Goal: Task Accomplishment & Management: Manage account settings

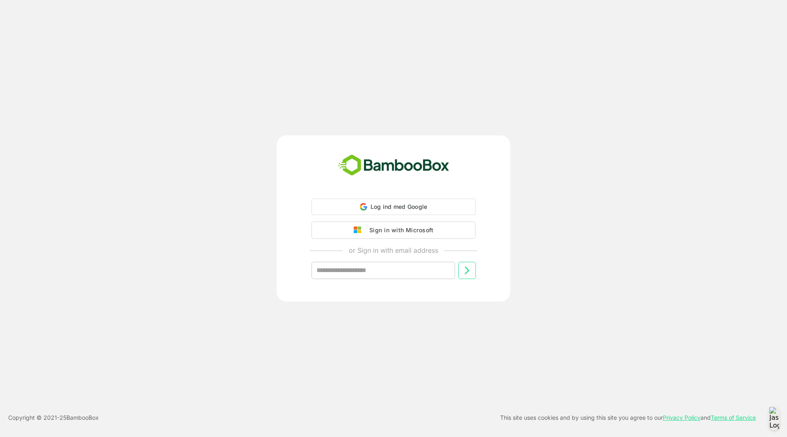
click at [407, 231] on div "Sign in with Microsoft" at bounding box center [399, 230] width 68 height 11
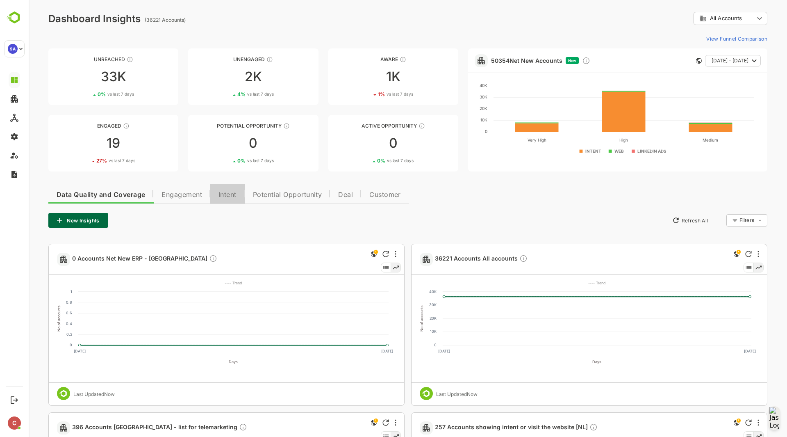
click at [233, 194] on span "Intent" at bounding box center [227, 194] width 18 height 7
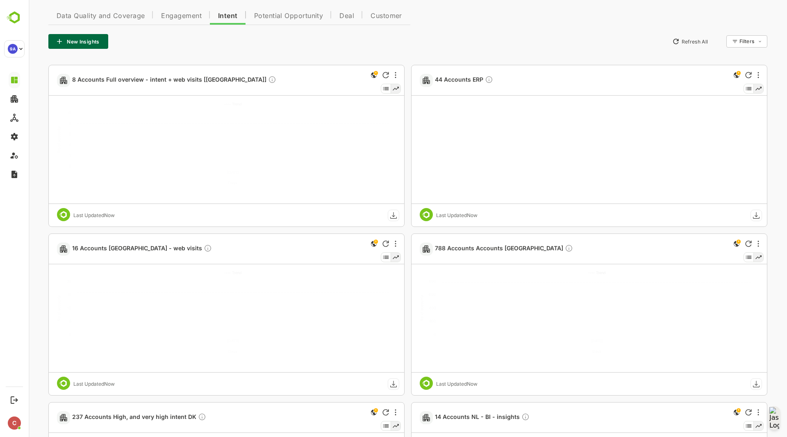
scroll to position [181, 0]
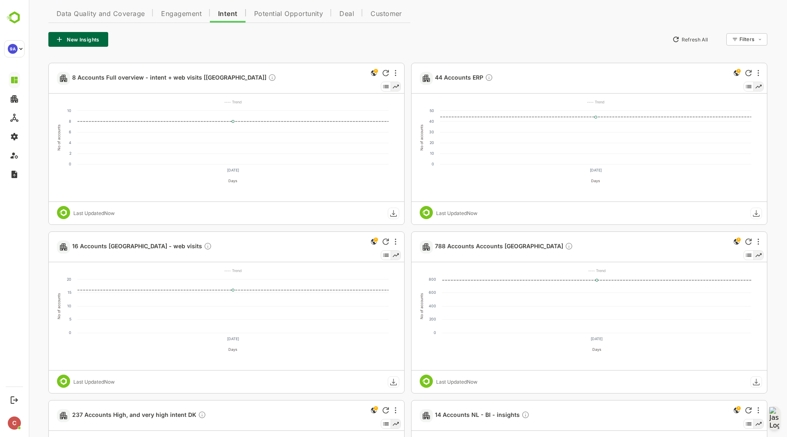
click at [196, 20] on button "Engagement" at bounding box center [181, 13] width 57 height 20
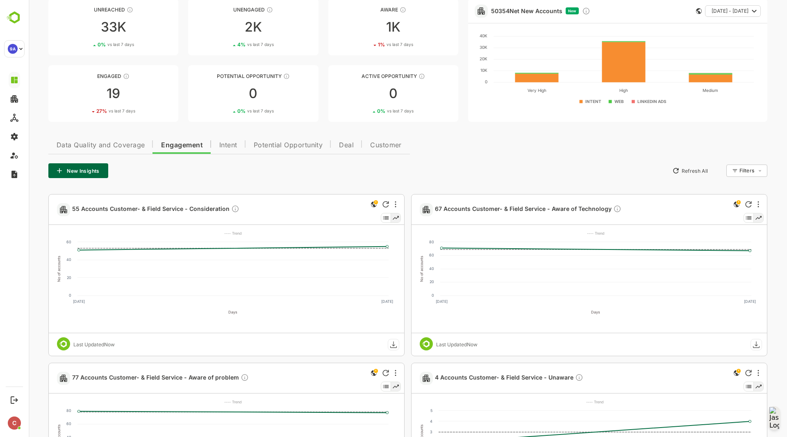
scroll to position [0, 0]
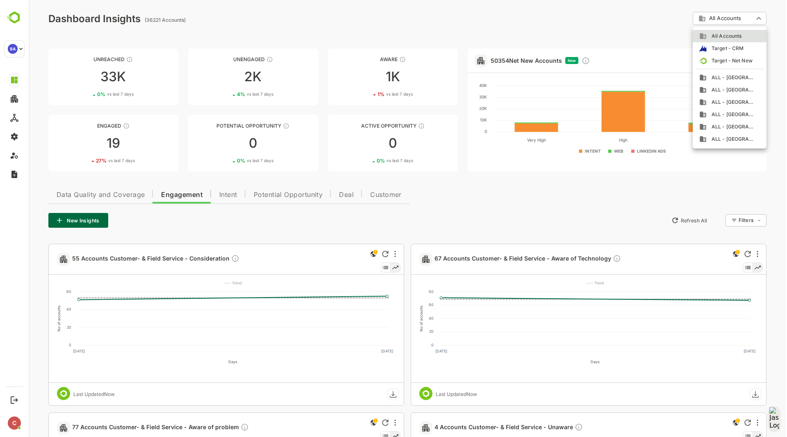
click at [735, 81] on span "ALL - [GEOGRAPHIC_DATA]" at bounding box center [731, 77] width 48 height 7
type input "**********"
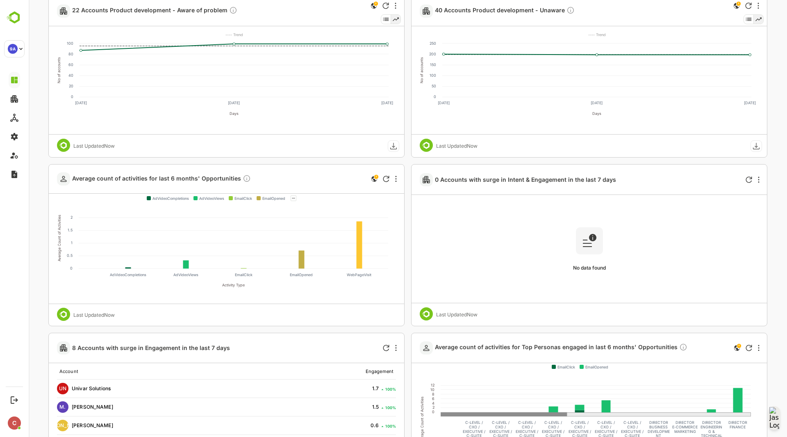
scroll to position [1110, 0]
click at [118, 179] on span "Average count of activities for last 6 months' Opportunities" at bounding box center [161, 178] width 179 height 9
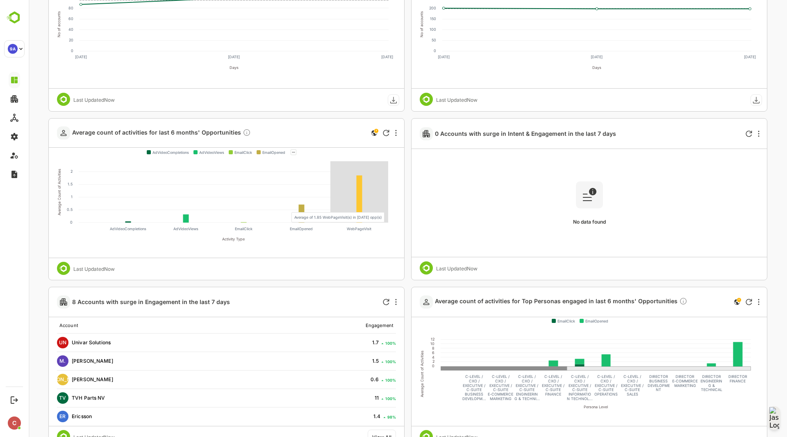
scroll to position [1158, 0]
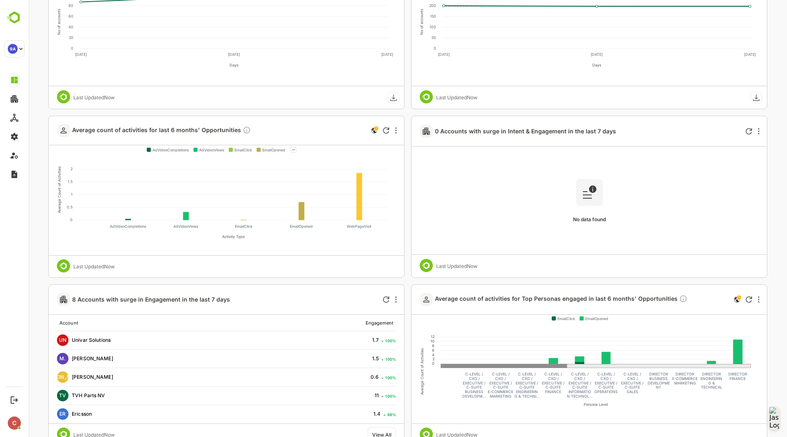
drag, startPoint x: 530, startPoint y: 367, endPoint x: 498, endPoint y: 388, distance: 39.1
click at [498, 388] on g "Average Count of Activities 0 2 4 6 8 10 12 Persona Level DIRECTOR FINANCE DIRE…" at bounding box center [604, 371] width 381 height 102
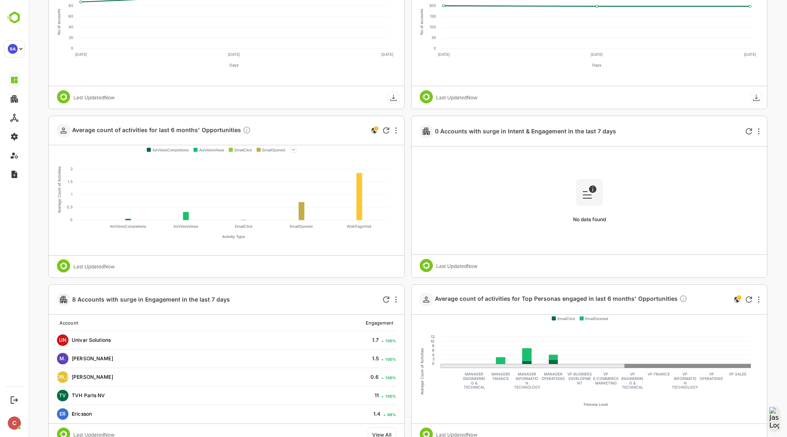
drag, startPoint x: 512, startPoint y: 367, endPoint x: 753, endPoint y: 378, distance: 241.3
click at [753, 378] on g "Average Count of Activities 0 2 4 6 8 10 12 Persona Level MANAGER ENGINEERIN G …" at bounding box center [585, 371] width 343 height 102
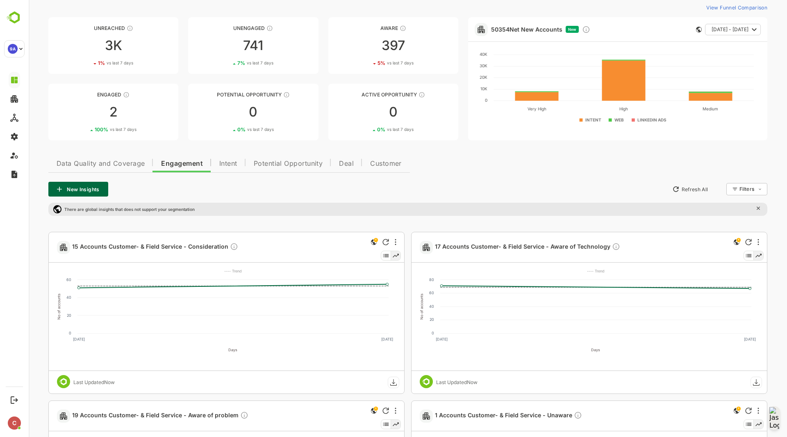
scroll to position [31, 0]
click at [139, 167] on span "Data Quality and Coverage" at bounding box center [101, 164] width 88 height 7
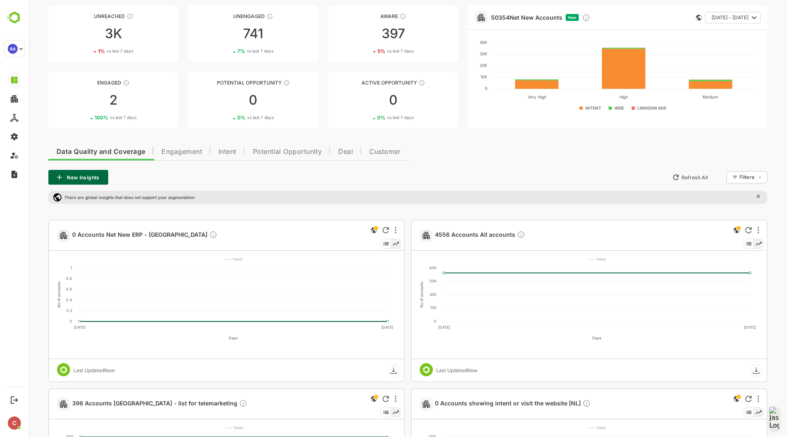
scroll to position [0, 0]
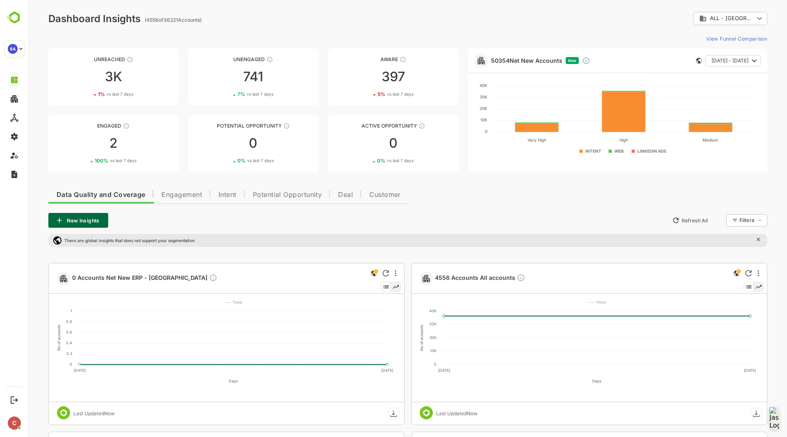
click at [205, 194] on button "Engagement" at bounding box center [181, 194] width 57 height 20
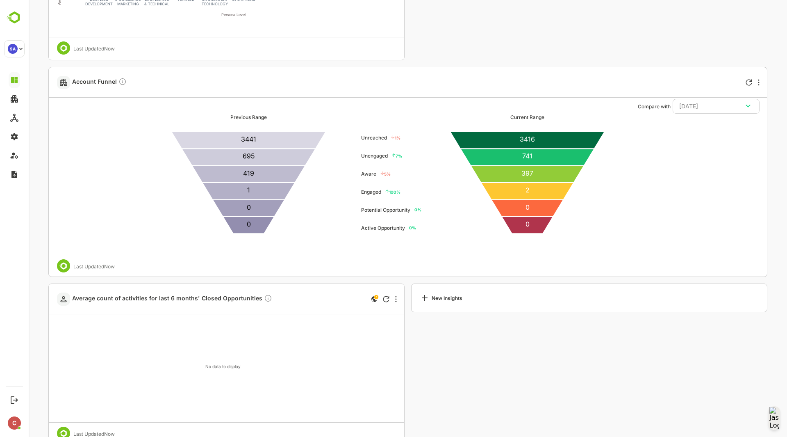
scroll to position [1713, 0]
click at [682, 110] on div "[DATE]" at bounding box center [716, 105] width 74 height 11
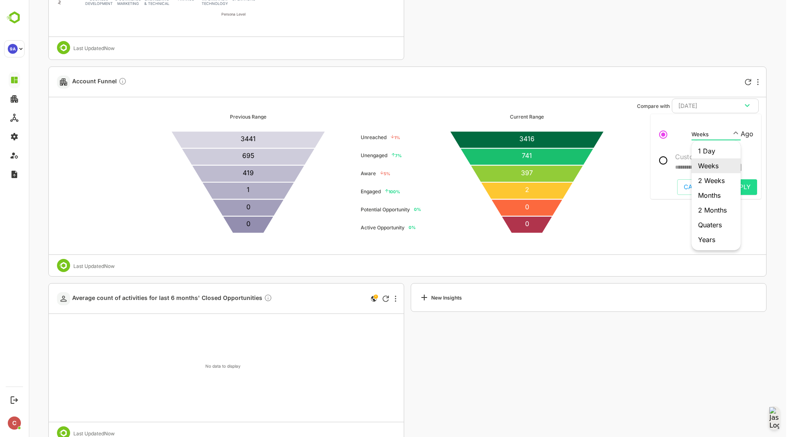
click at [712, 194] on li "Months" at bounding box center [716, 195] width 49 height 15
type input "******"
type input "**********"
click at [740, 189] on span "Apply" at bounding box center [741, 187] width 19 height 11
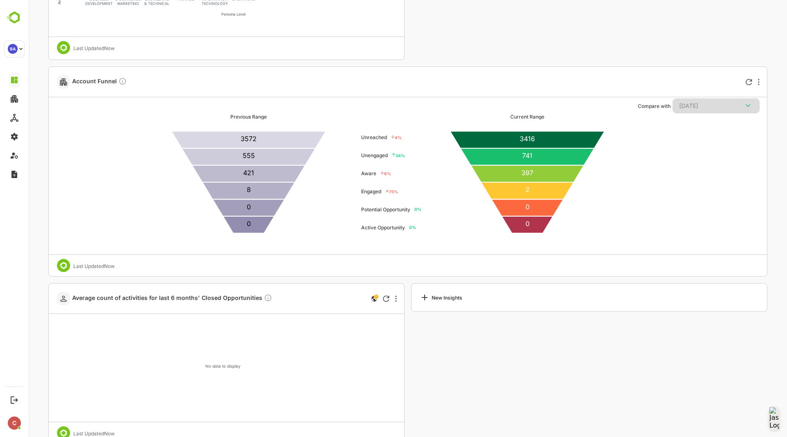
click at [723, 104] on div "[DATE]" at bounding box center [716, 105] width 74 height 11
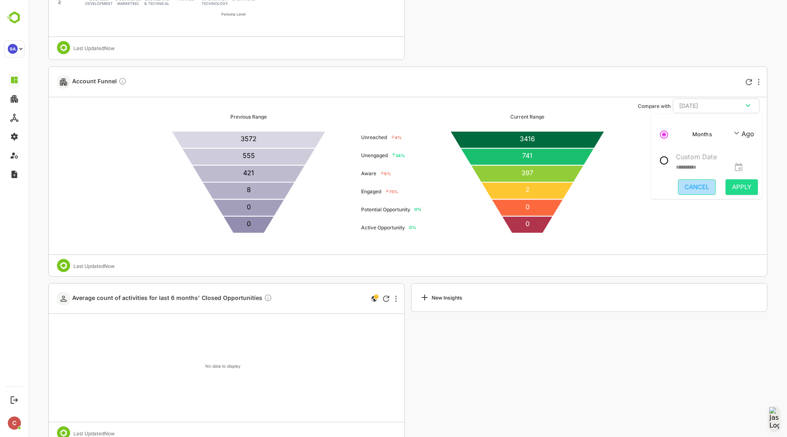
click at [705, 182] on span "Cancel" at bounding box center [697, 187] width 25 height 11
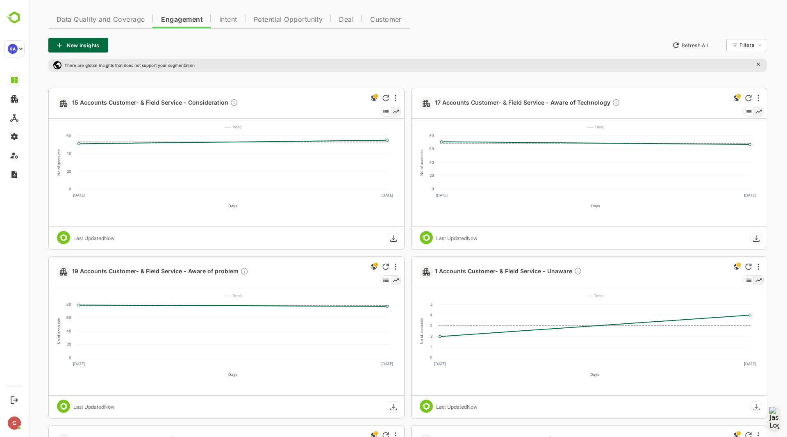
scroll to position [0, 0]
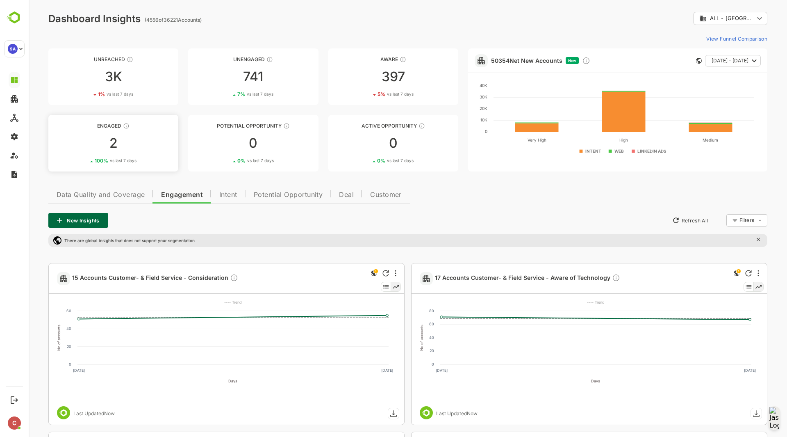
click at [106, 124] on div "Engaged" at bounding box center [113, 126] width 130 height 6
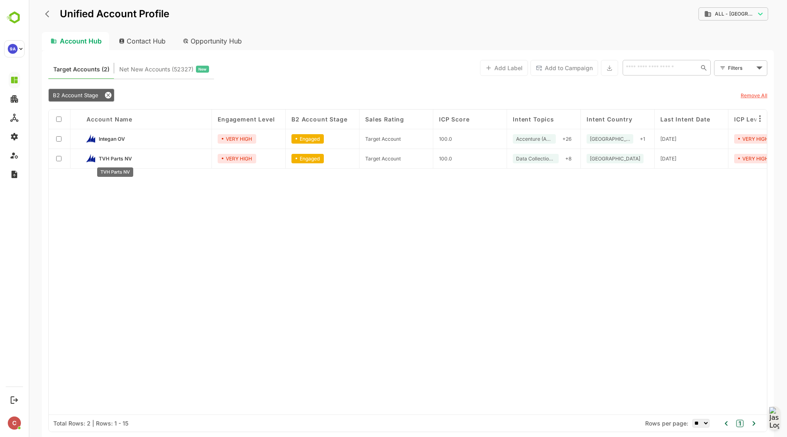
click at [117, 157] on span "TVH Parts NV" at bounding box center [115, 158] width 33 height 6
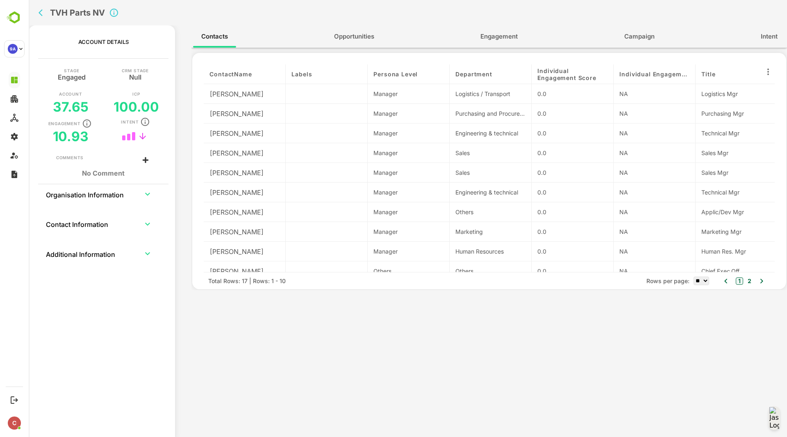
click at [352, 36] on span "Opportunities" at bounding box center [354, 36] width 40 height 11
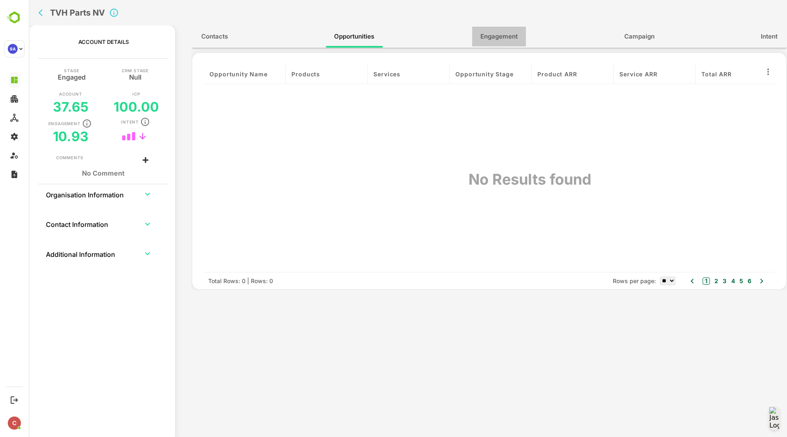
click at [506, 36] on span "Engagement" at bounding box center [498, 36] width 37 height 11
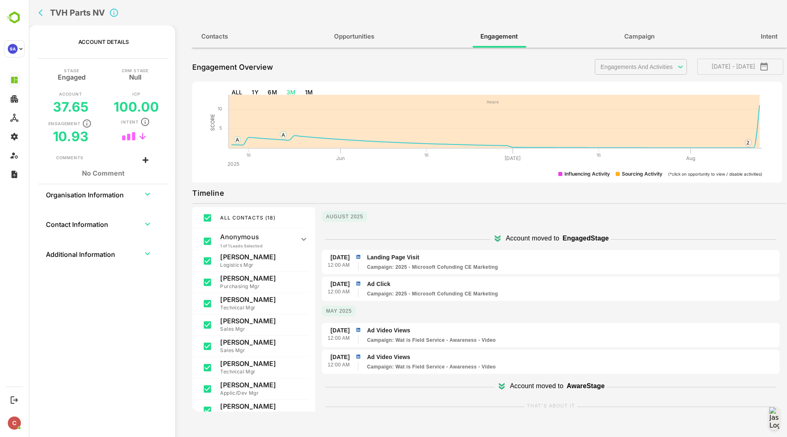
click at [497, 386] on icon at bounding box center [502, 386] width 10 height 10
click at [767, 64] on icon "button" at bounding box center [763, 66] width 7 height 8
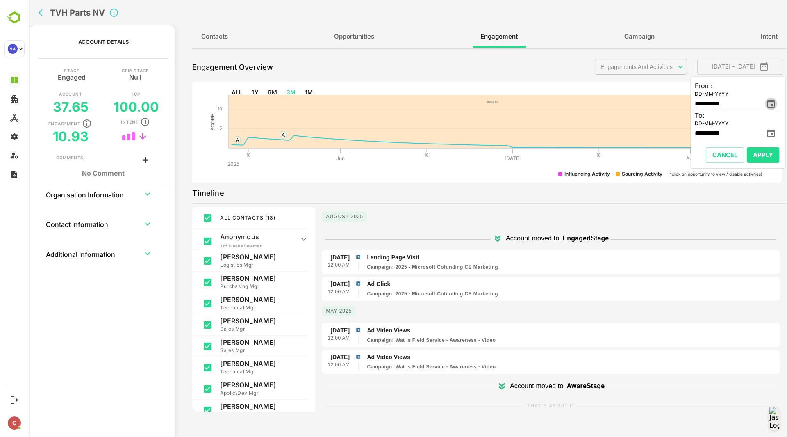
click at [770, 98] on button "change date" at bounding box center [771, 104] width 12 height 12
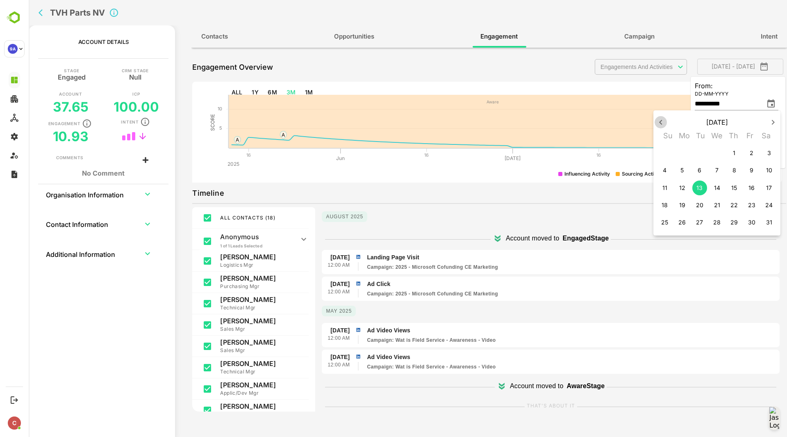
click at [661, 124] on icon "button" at bounding box center [661, 122] width 10 height 10
click at [769, 152] on p "1" at bounding box center [769, 153] width 2 height 8
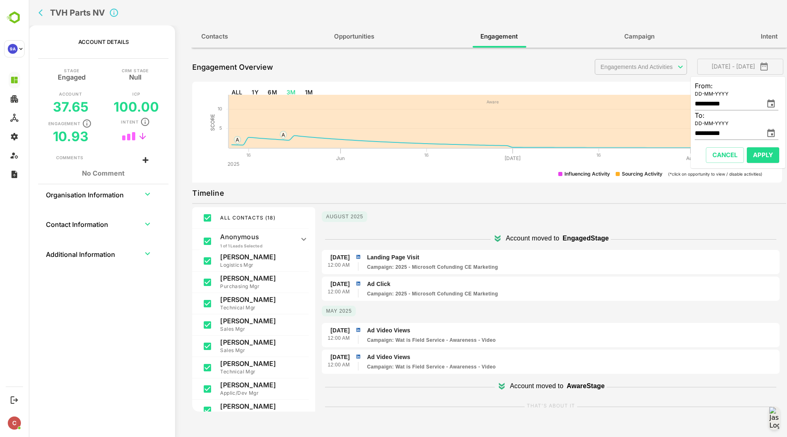
type input "**********"
click at [769, 152] on span "Apply" at bounding box center [763, 155] width 20 height 11
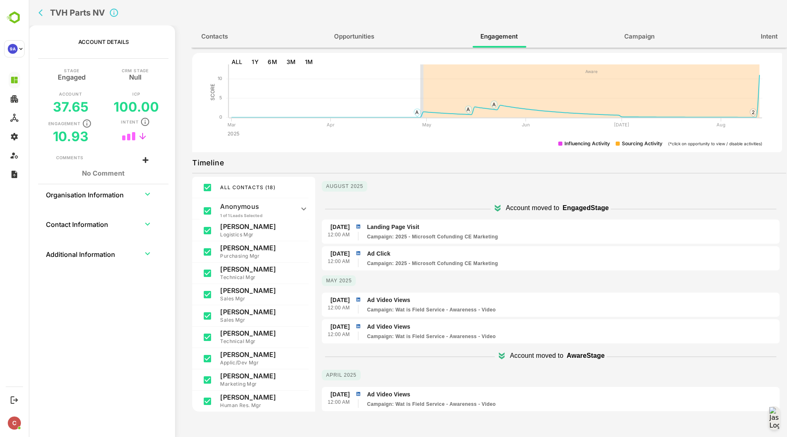
scroll to position [31, 0]
click at [634, 36] on span "Campaign" at bounding box center [639, 36] width 30 height 11
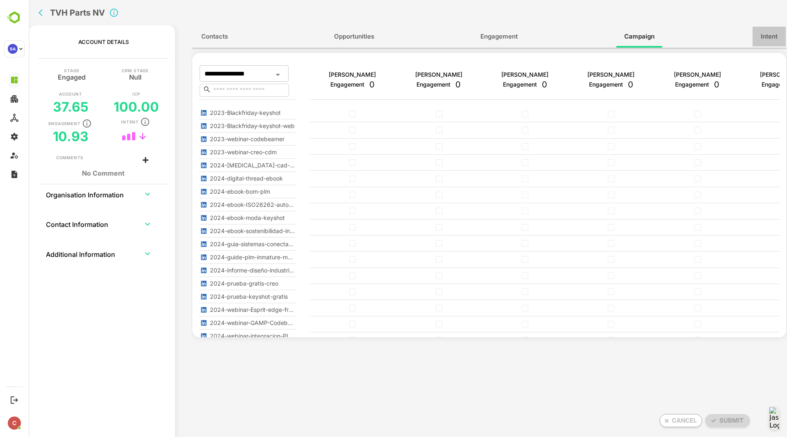
click at [765, 38] on span "Intent" at bounding box center [769, 36] width 17 height 11
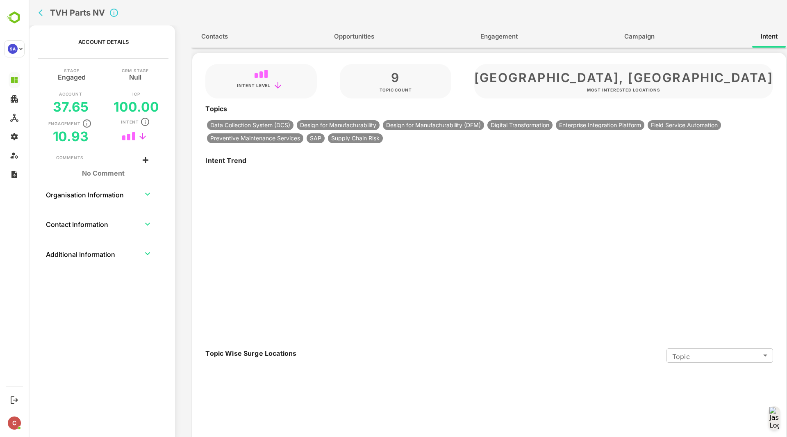
type input "**********"
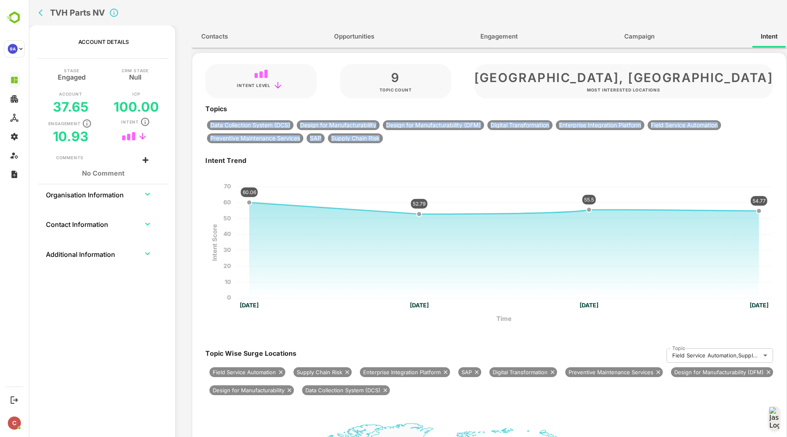
drag, startPoint x: 201, startPoint y: 120, endPoint x: 393, endPoint y: 136, distance: 192.1
click at [393, 136] on div "Topics Data Collection System (DCS) Design for Manufacturability Design for Man…" at bounding box center [489, 124] width 594 height 42
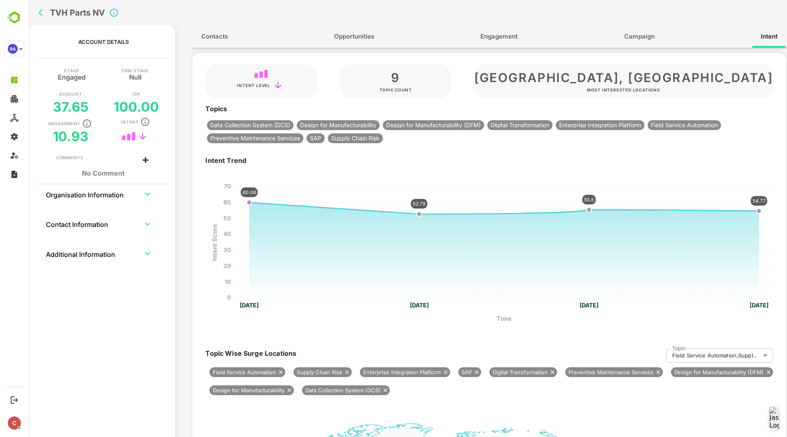
click at [393, 136] on div "Topics Data Collection System (DCS) Design for Manufacturability Design for Man…" at bounding box center [489, 124] width 594 height 42
click at [44, 11] on icon "back" at bounding box center [43, 13] width 8 height 8
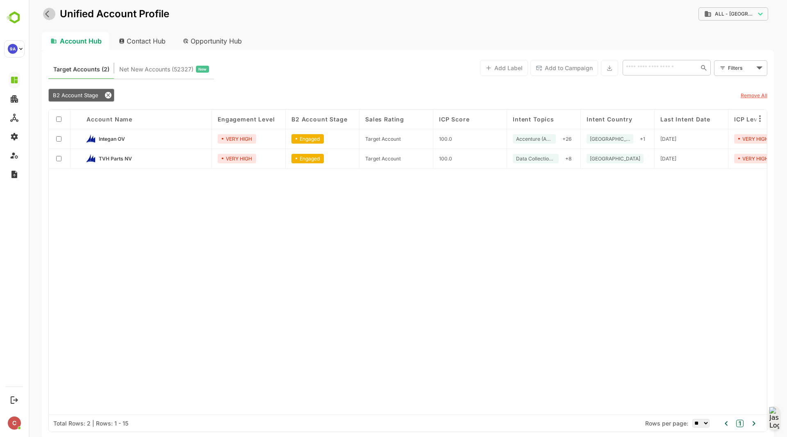
click at [48, 9] on button "back" at bounding box center [49, 14] width 12 height 12
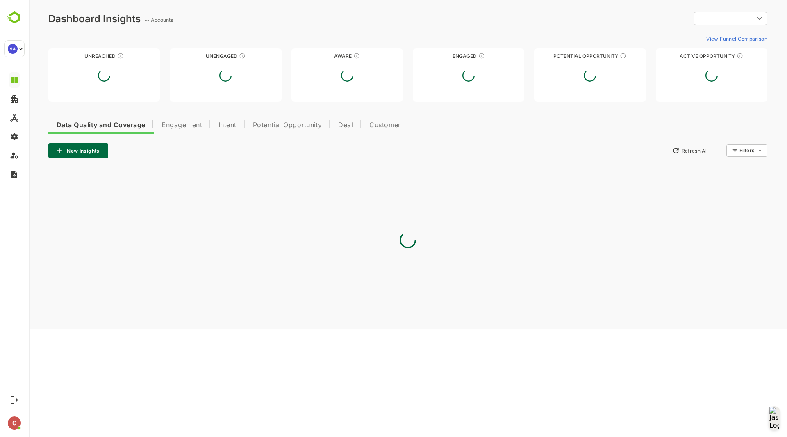
scroll to position [0, 0]
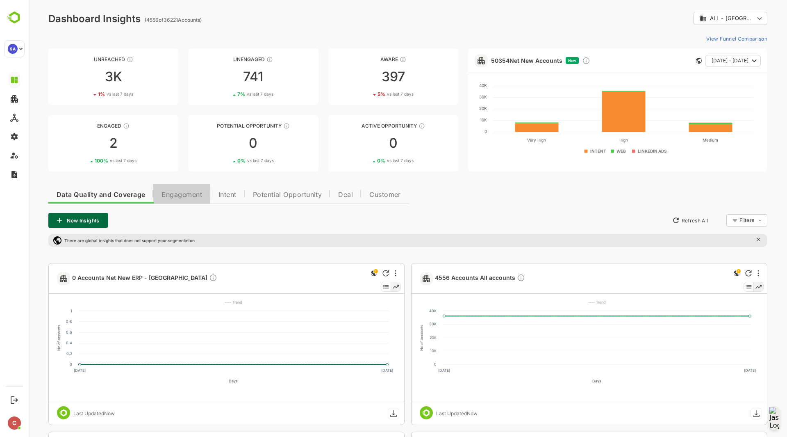
click at [193, 195] on span "Engagement" at bounding box center [182, 194] width 41 height 7
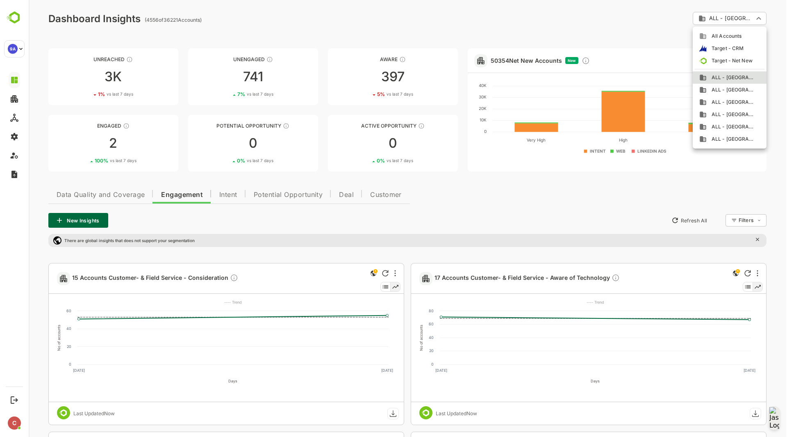
click at [726, 21] on div at bounding box center [408, 218] width 758 height 437
click at [728, 91] on span "ALL - [GEOGRAPHIC_DATA]" at bounding box center [731, 89] width 48 height 7
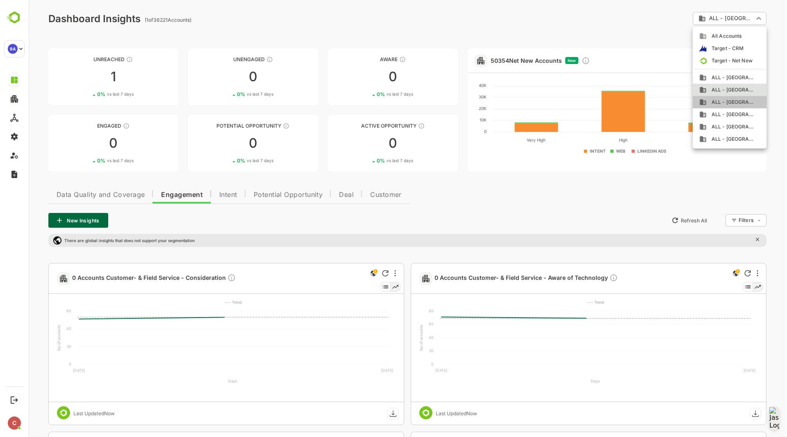
click at [728, 99] on span "ALL - [GEOGRAPHIC_DATA]" at bounding box center [731, 101] width 48 height 7
type input "**********"
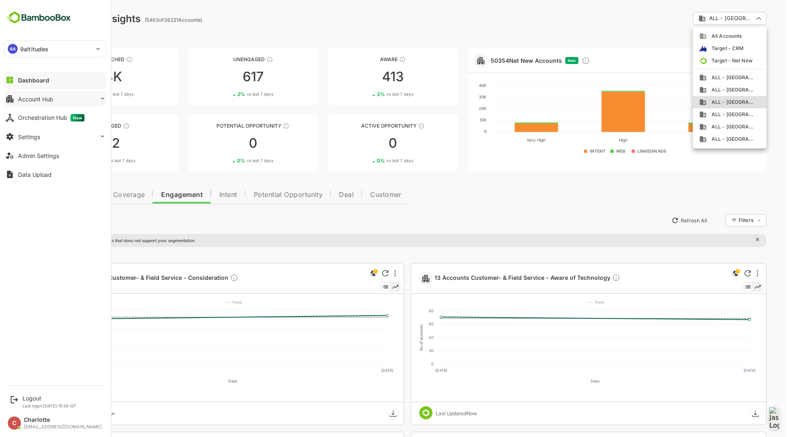
click at [27, 102] on div "Account Hub" at bounding box center [35, 99] width 35 height 7
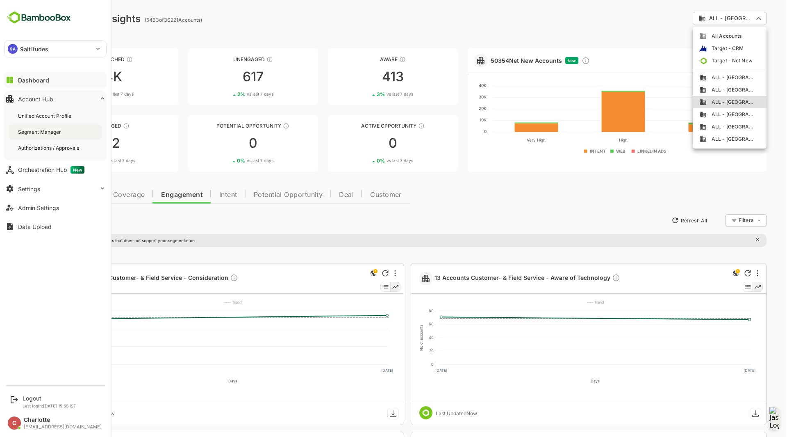
click at [41, 132] on div "Segment Manager" at bounding box center [40, 131] width 45 height 7
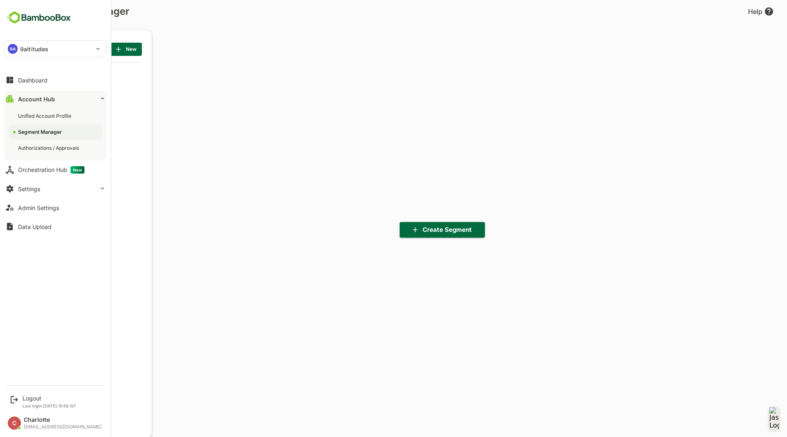
scroll to position [303, 101]
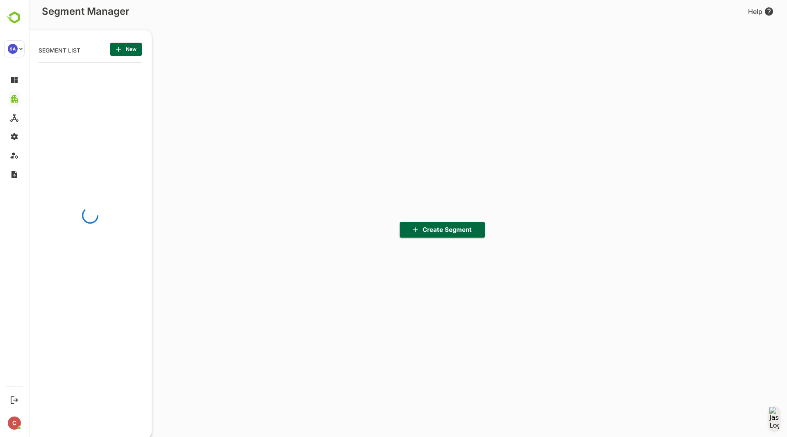
click at [217, 150] on div "Create Segment" at bounding box center [462, 229] width 620 height 418
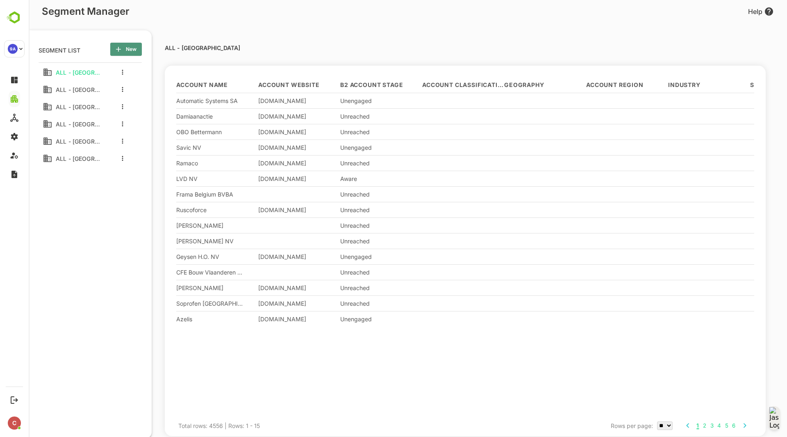
click at [127, 46] on span "New" at bounding box center [126, 49] width 18 height 11
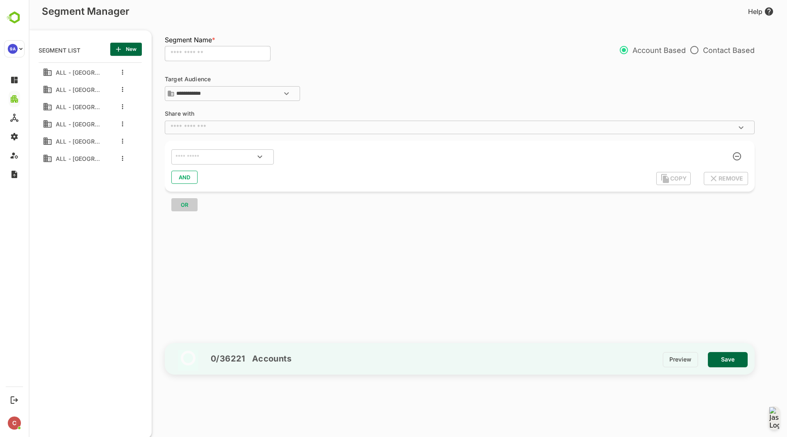
click at [221, 124] on input "text" at bounding box center [452, 127] width 571 height 8
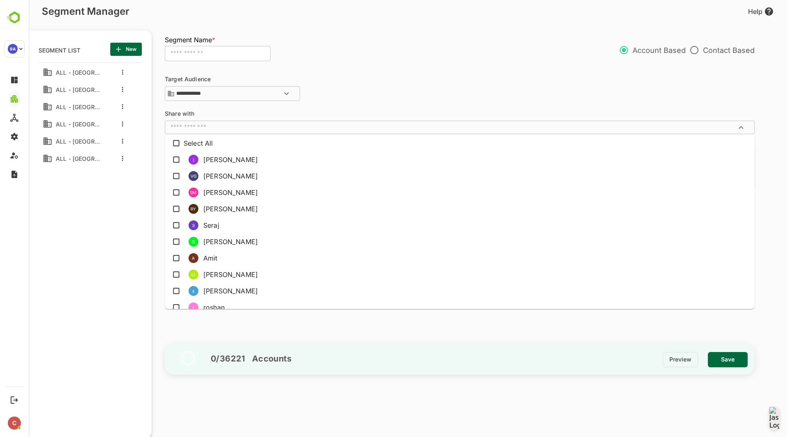
click at [90, 79] on div "ALL - [GEOGRAPHIC_DATA]" at bounding box center [71, 72] width 57 height 13
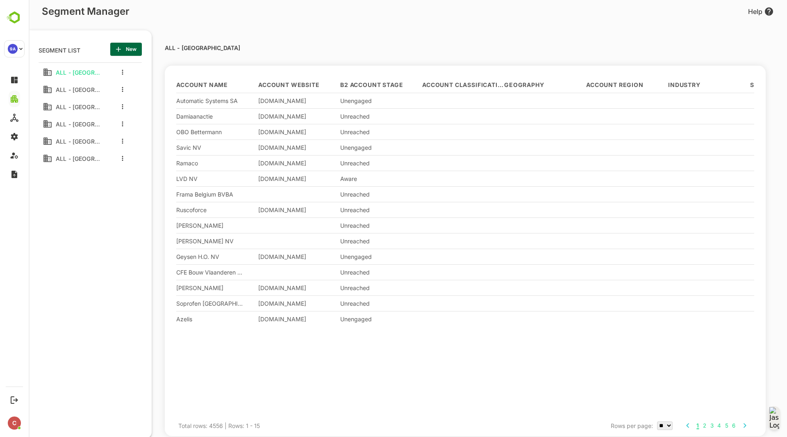
click at [125, 71] on div at bounding box center [120, 72] width 33 height 15
click at [124, 71] on button "more actions" at bounding box center [123, 71] width 4 height 7
click at [142, 85] on div at bounding box center [134, 86] width 15 height 6
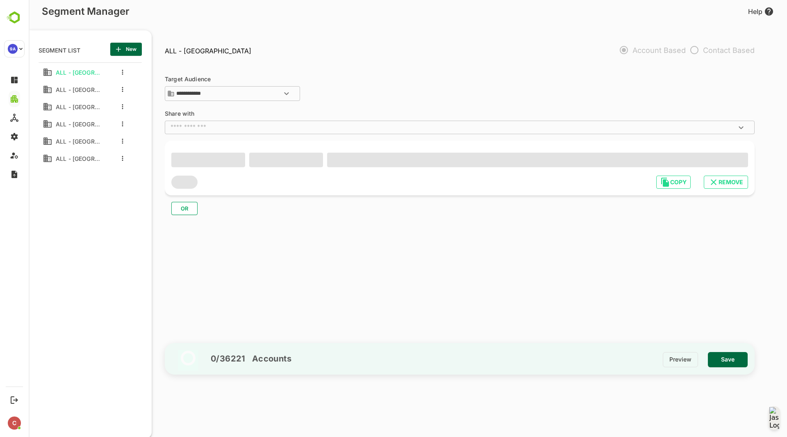
click at [255, 124] on input "text" at bounding box center [452, 127] width 571 height 8
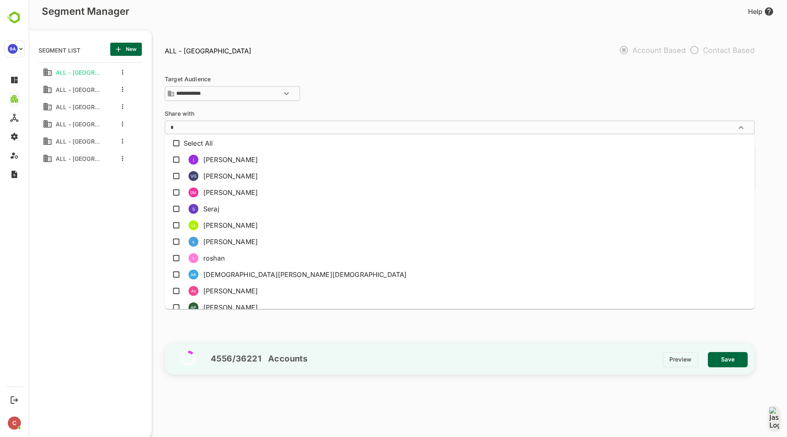
type input "**"
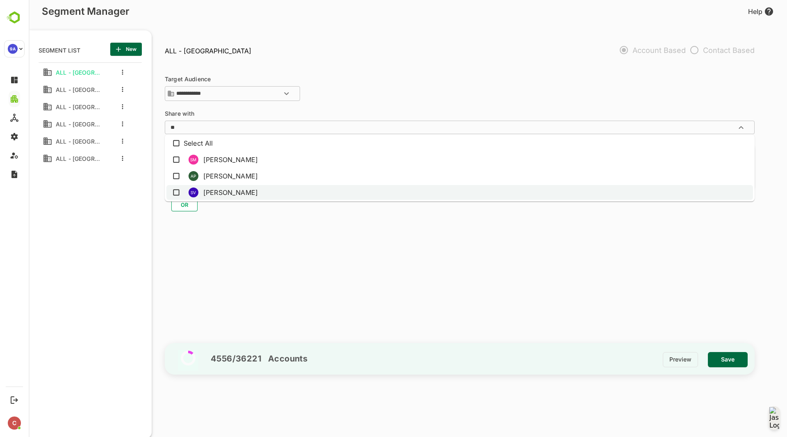
click at [241, 188] on li "SV [PERSON_NAME]" at bounding box center [459, 192] width 587 height 15
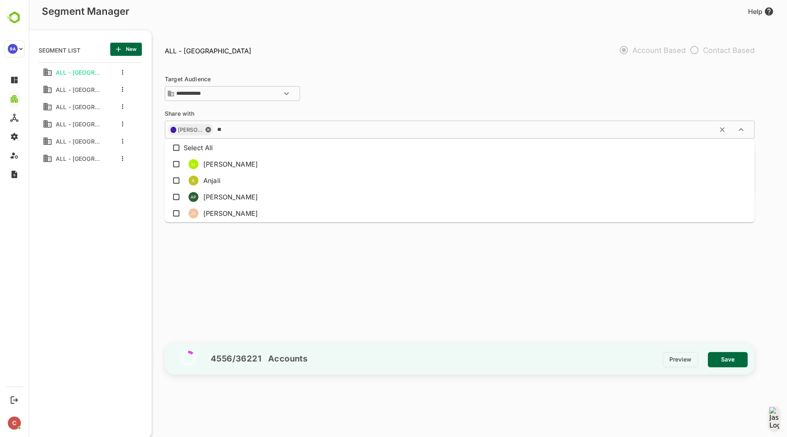
type input "***"
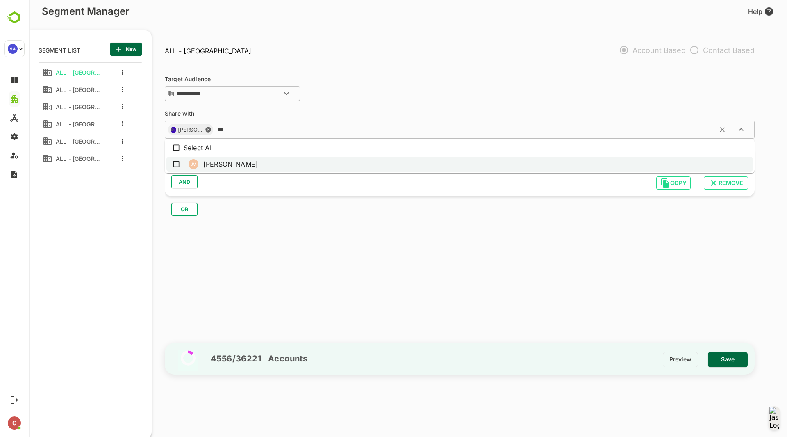
click at [255, 157] on li "JV [PERSON_NAME]" at bounding box center [459, 164] width 587 height 15
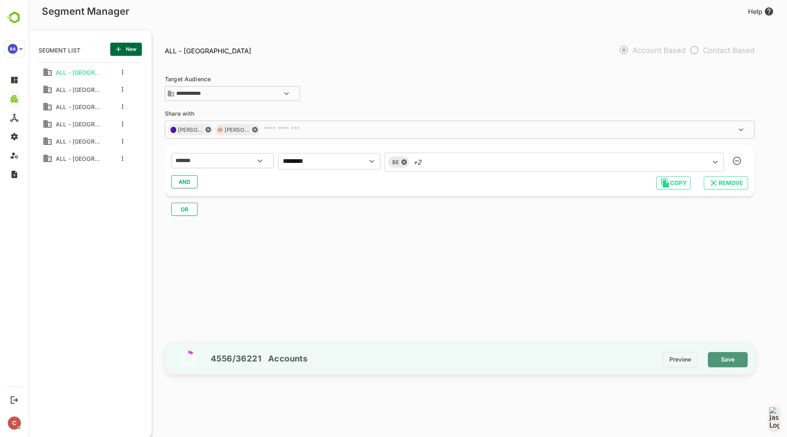
click at [731, 355] on span "Save" at bounding box center [728, 359] width 27 height 11
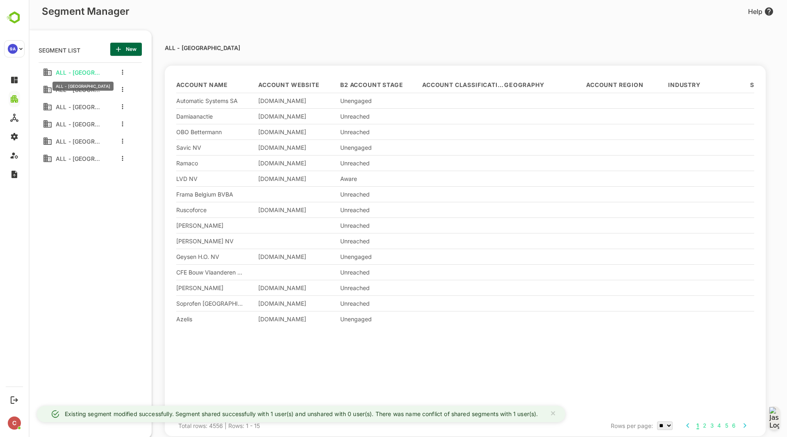
click at [86, 75] on span "ALL - [GEOGRAPHIC_DATA]" at bounding box center [76, 72] width 48 height 7
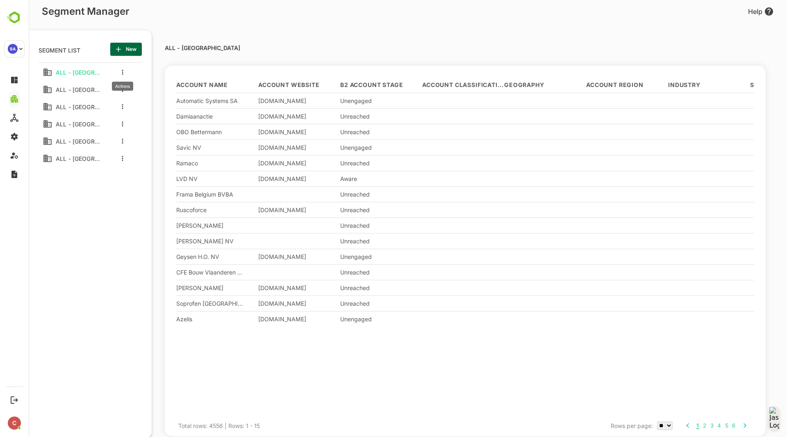
click at [122, 73] on icon "more actions" at bounding box center [123, 72] width 2 height 5
click at [140, 83] on li "Edit" at bounding box center [157, 86] width 66 height 13
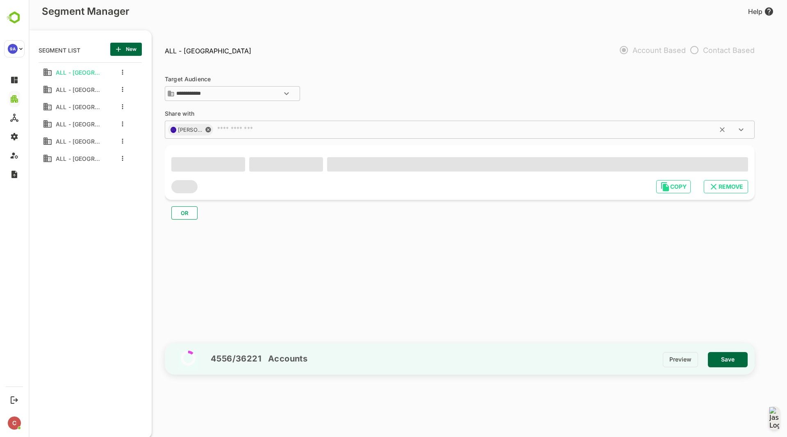
click at [242, 127] on input "text" at bounding box center [471, 129] width 514 height 8
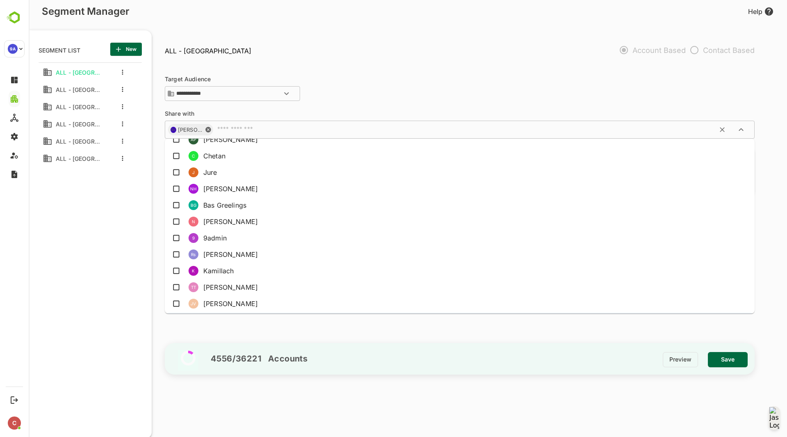
scroll to position [271, 0]
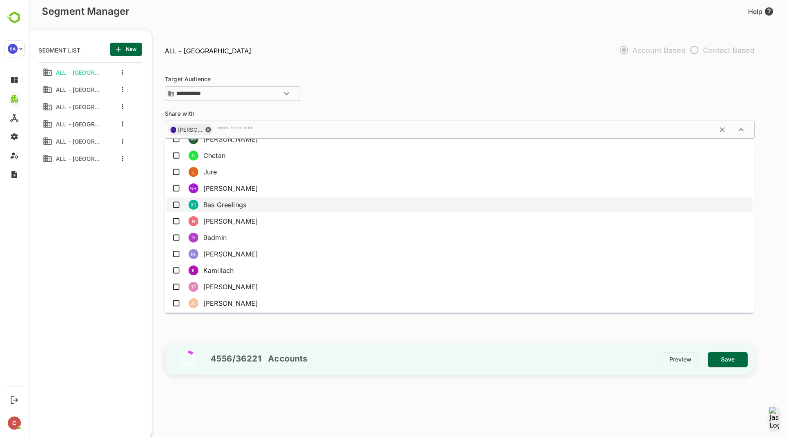
click at [253, 205] on li "BG Bas Greelings" at bounding box center [459, 204] width 587 height 15
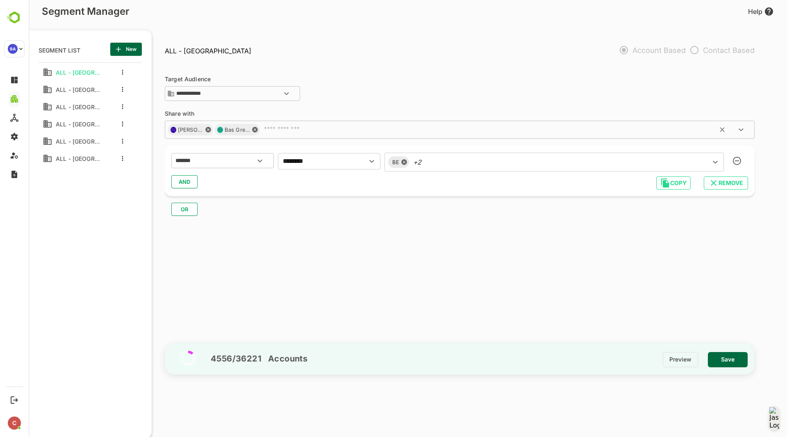
click at [287, 125] on input "text" at bounding box center [494, 129] width 467 height 8
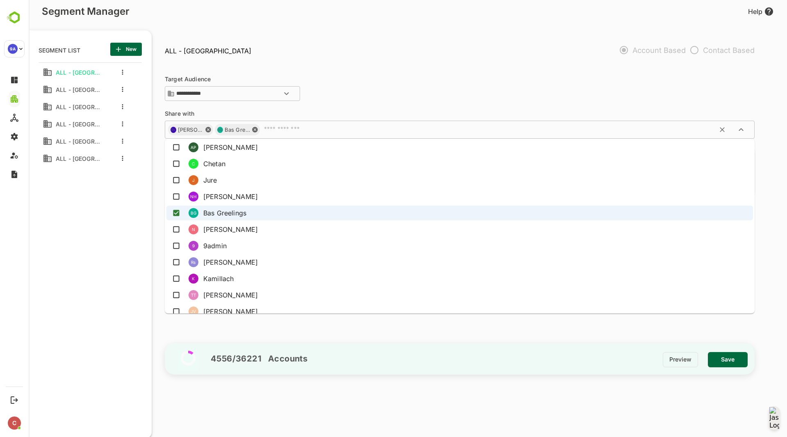
scroll to position [270, 0]
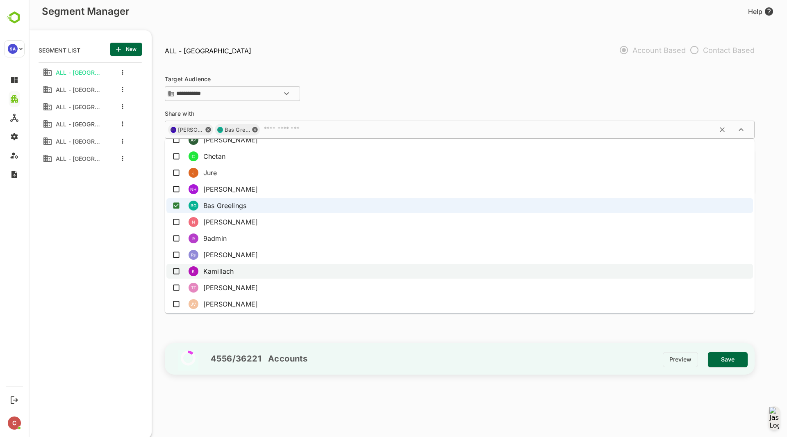
click at [260, 270] on li "[PERSON_NAME]" at bounding box center [459, 271] width 587 height 15
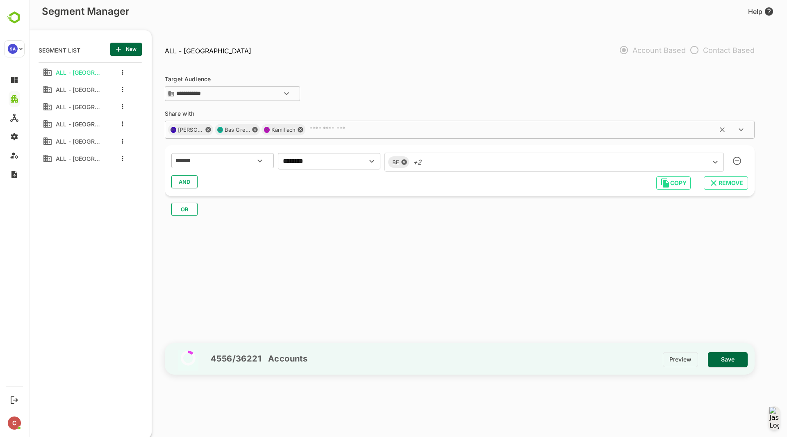
click at [354, 128] on input "text" at bounding box center [516, 129] width 421 height 8
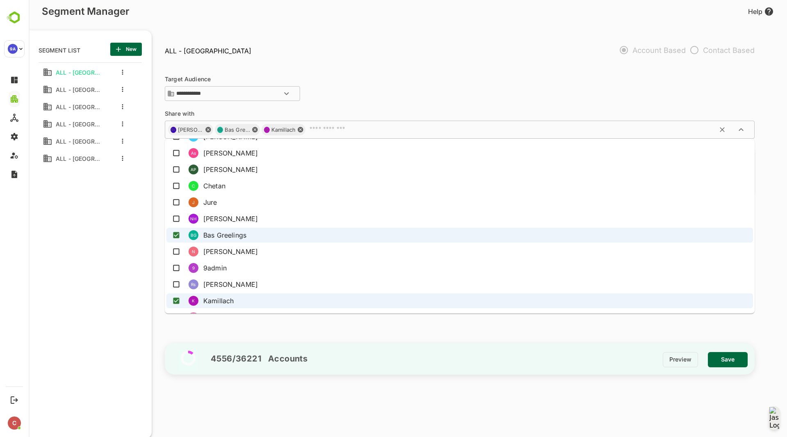
scroll to position [248, 0]
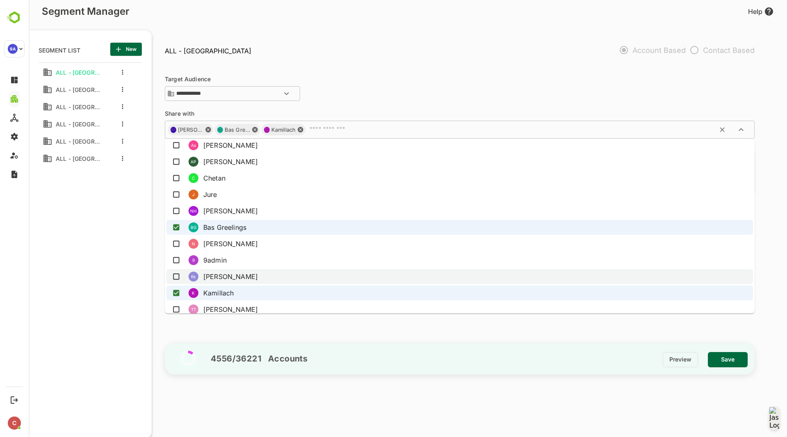
click at [265, 276] on li "[PERSON_NAME]" at bounding box center [459, 276] width 587 height 15
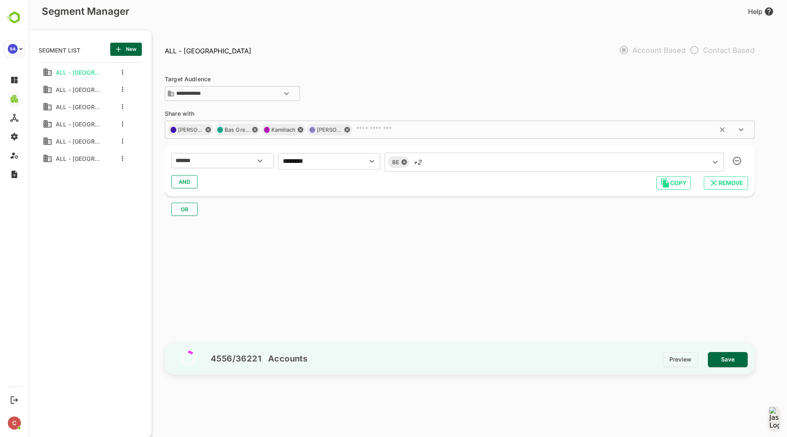
click at [401, 130] on input "text" at bounding box center [540, 129] width 375 height 8
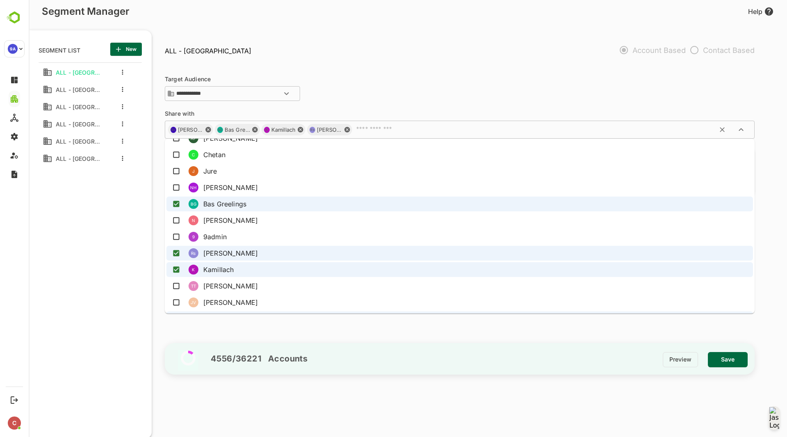
scroll to position [287, 0]
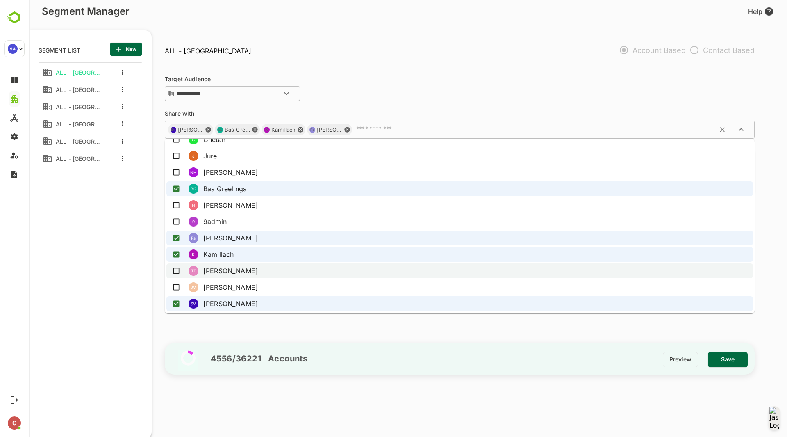
click at [306, 275] on li "TT [PERSON_NAME] Tenvelden" at bounding box center [459, 270] width 587 height 15
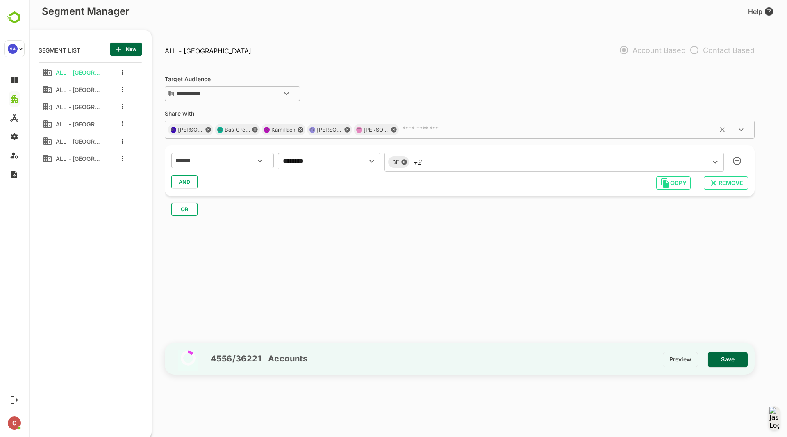
click at [430, 135] on div "SV [PERSON_NAME] BG Bas Greelings [PERSON_NAME] Rs [PERSON_NAME] TT [PERSON_NAM…" at bounding box center [460, 130] width 590 height 18
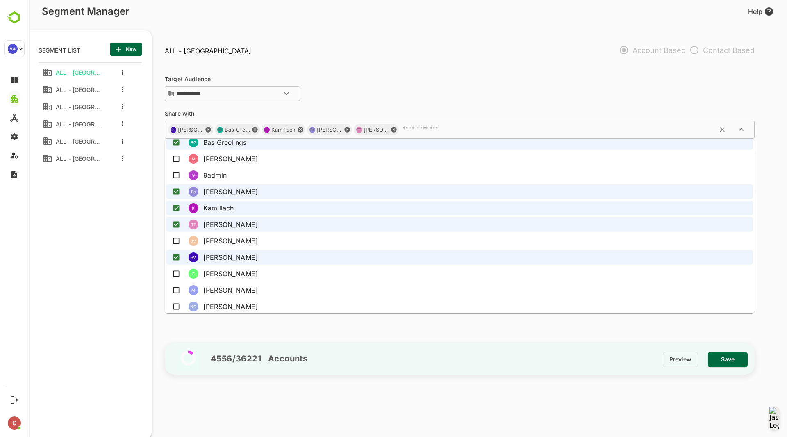
scroll to position [334, 0]
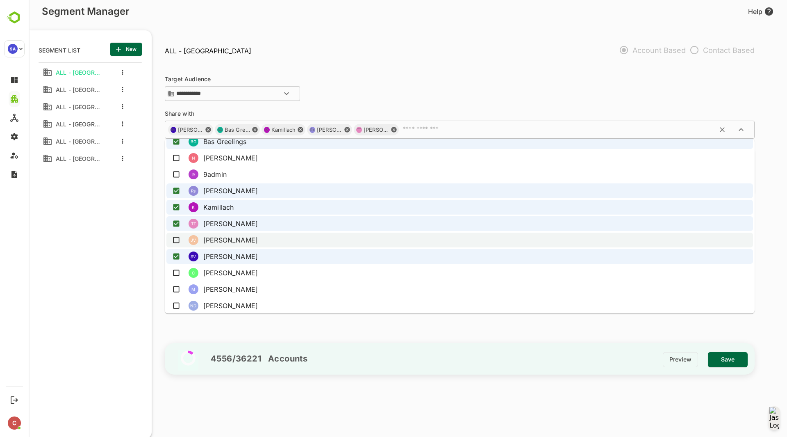
click at [325, 241] on li "JV [PERSON_NAME]" at bounding box center [459, 239] width 587 height 15
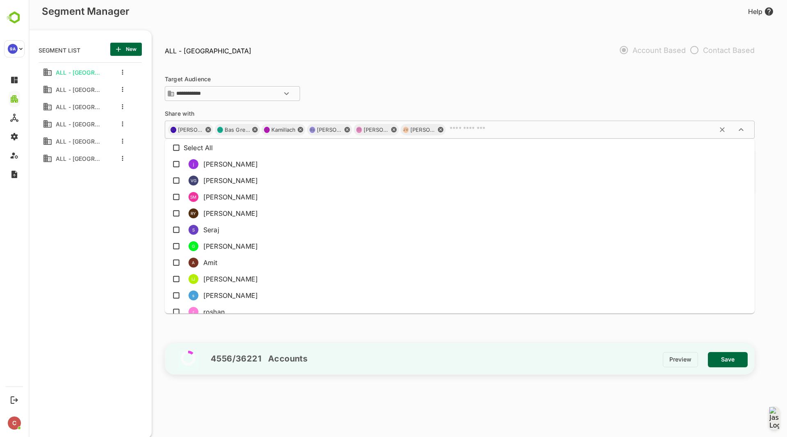
click at [504, 133] on input "text" at bounding box center [586, 129] width 281 height 8
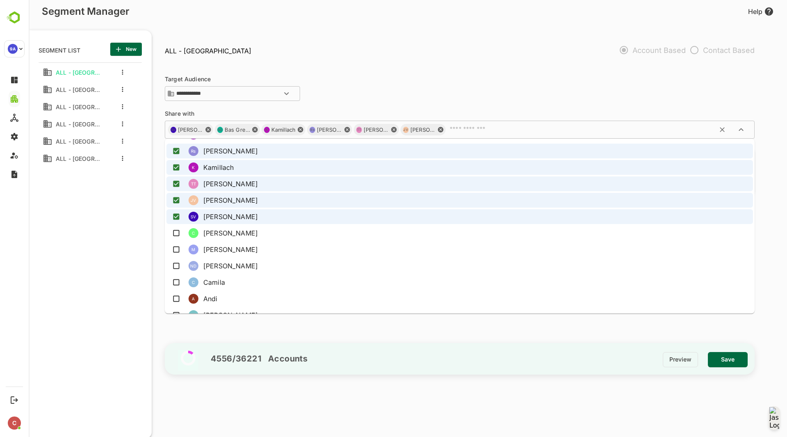
scroll to position [376, 0]
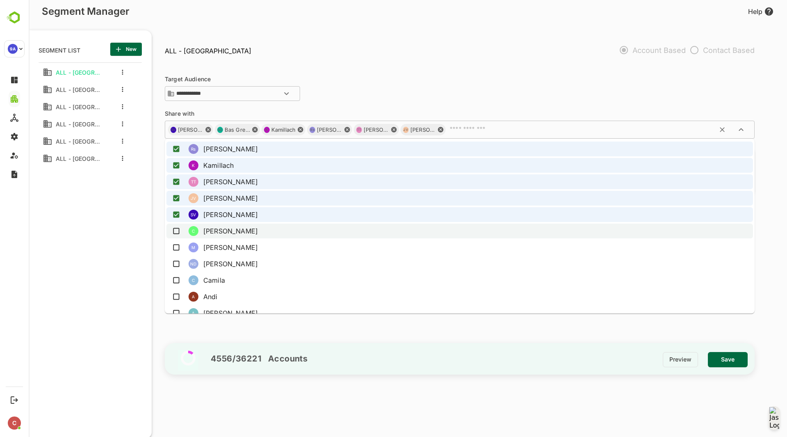
click at [317, 225] on li "C [PERSON_NAME]" at bounding box center [459, 230] width 587 height 15
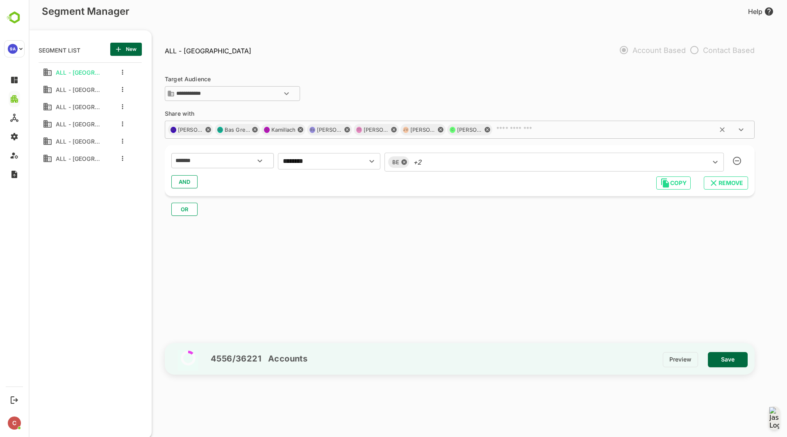
click at [523, 125] on div "SV [PERSON_NAME] BG Bas Greelings [PERSON_NAME] Rs [PERSON_NAME] TT [PERSON_NAM…" at bounding box center [460, 130] width 590 height 18
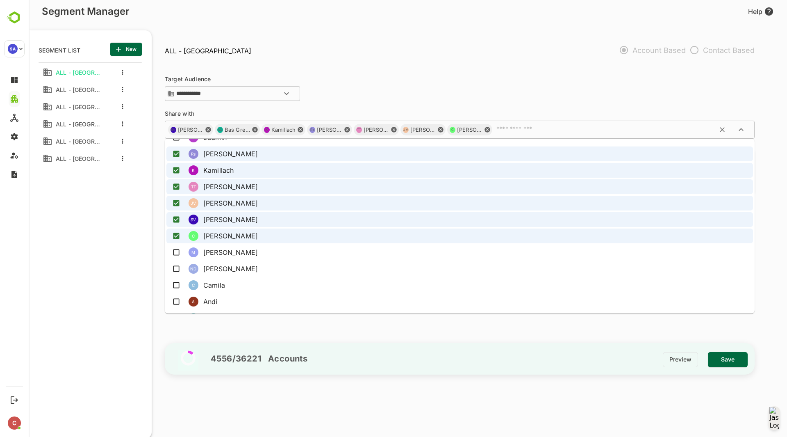
scroll to position [373, 0]
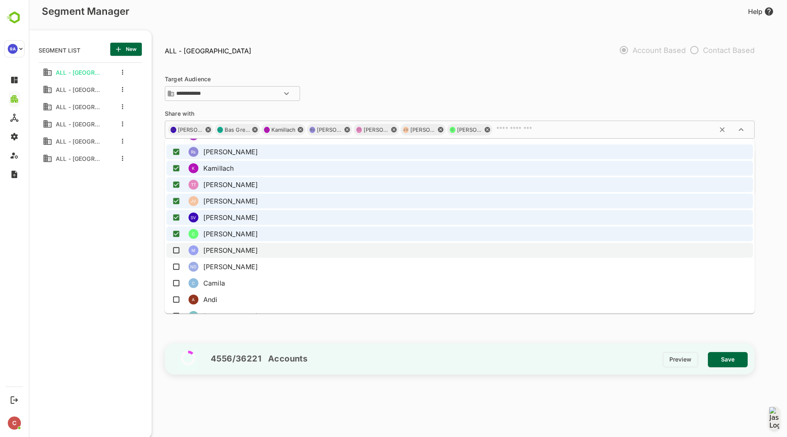
click at [298, 255] on li "[PERSON_NAME]" at bounding box center [459, 250] width 587 height 15
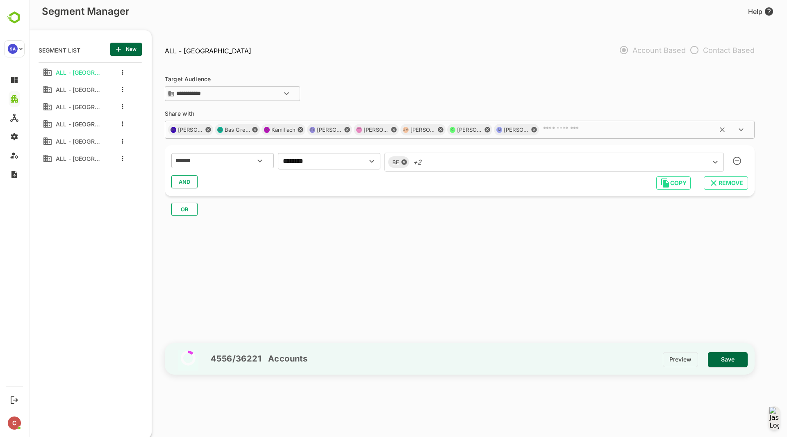
click at [537, 136] on div "SV [PERSON_NAME] BG Bas Greelings K [PERSON_NAME] TT [PERSON_NAME] Tenvelden JV…" at bounding box center [460, 130] width 590 height 18
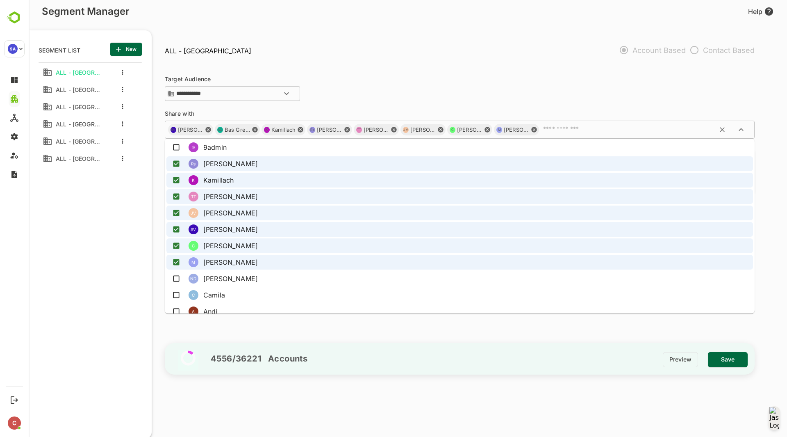
scroll to position [450, 0]
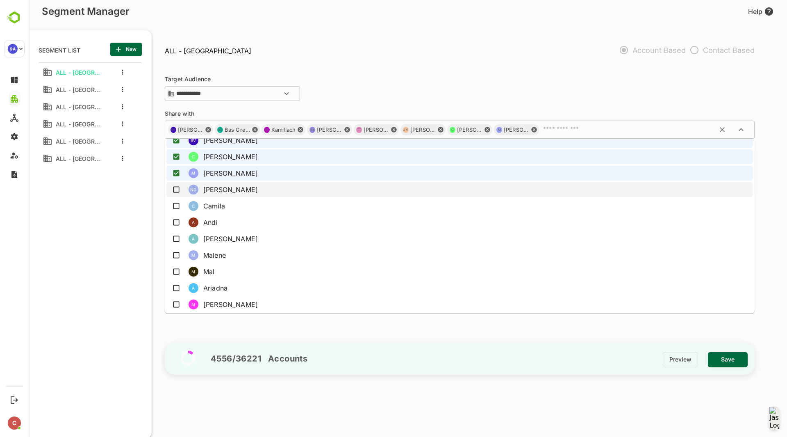
click at [337, 193] on li "ND [PERSON_NAME]" at bounding box center [459, 189] width 587 height 15
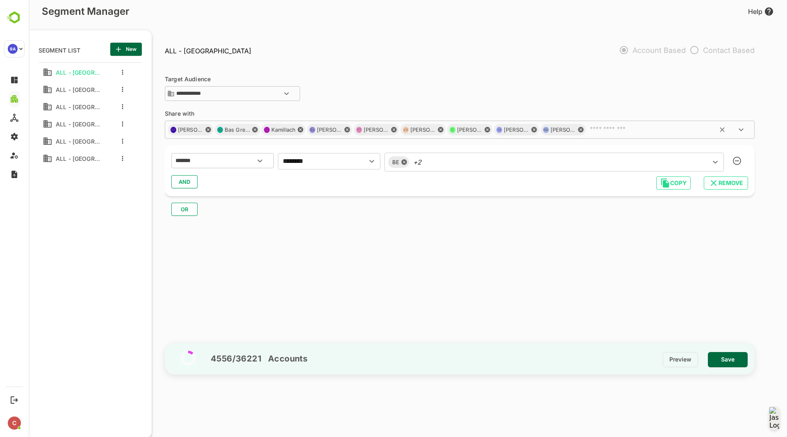
click at [588, 131] on input "text" at bounding box center [657, 129] width 141 height 8
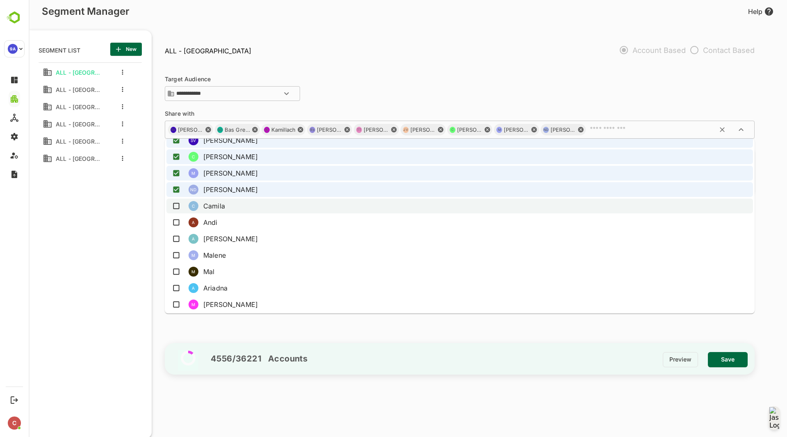
click at [308, 210] on li "C Camila" at bounding box center [459, 205] width 587 height 15
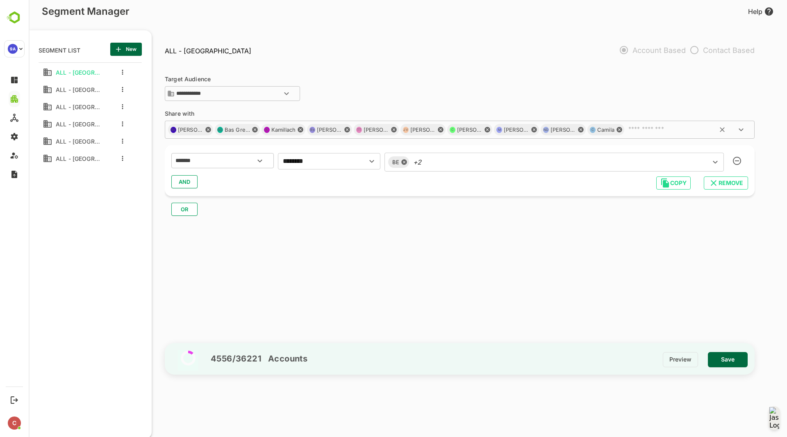
click at [625, 132] on input "text" at bounding box center [676, 129] width 103 height 8
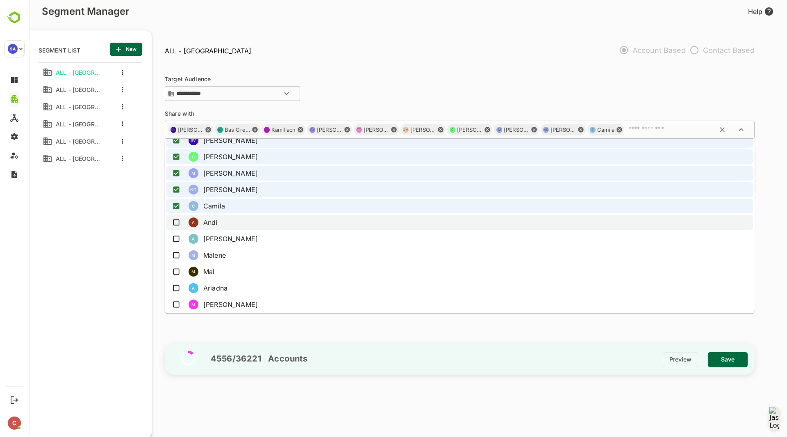
click at [262, 227] on li "A Andi" at bounding box center [459, 222] width 587 height 15
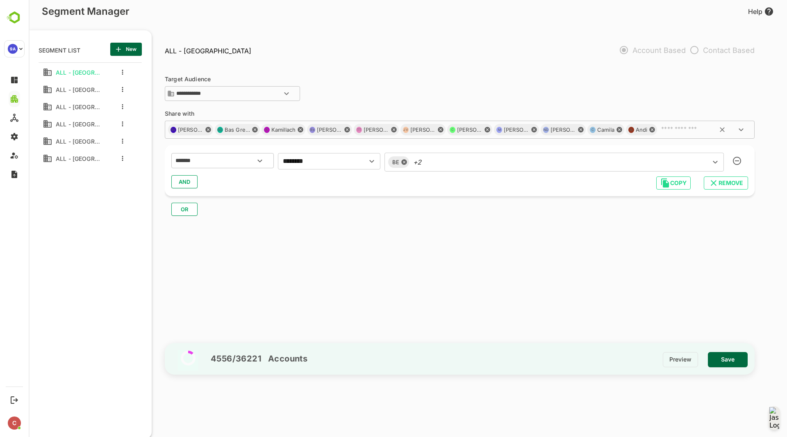
click at [663, 130] on input "text" at bounding box center [693, 129] width 70 height 8
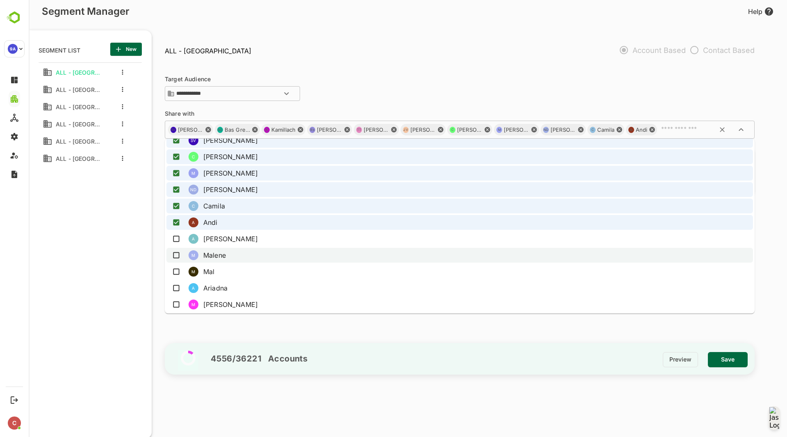
click at [293, 253] on li "M [PERSON_NAME]" at bounding box center [459, 255] width 587 height 15
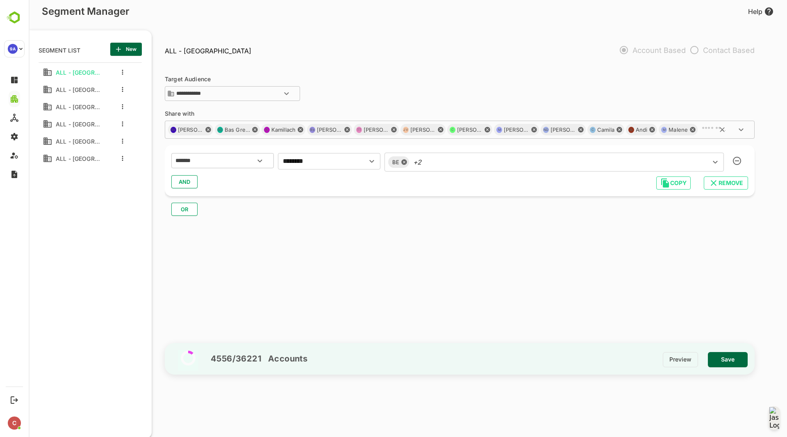
click at [709, 129] on input "text" at bounding box center [713, 129] width 29 height 8
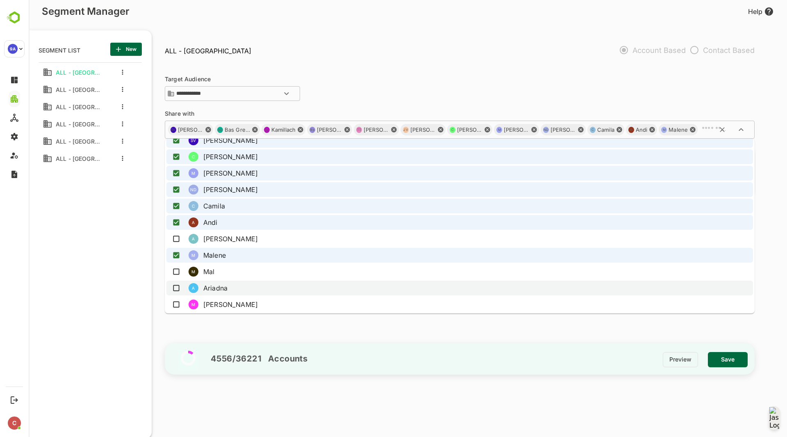
click at [387, 290] on li "A Ariadna" at bounding box center [459, 287] width 587 height 15
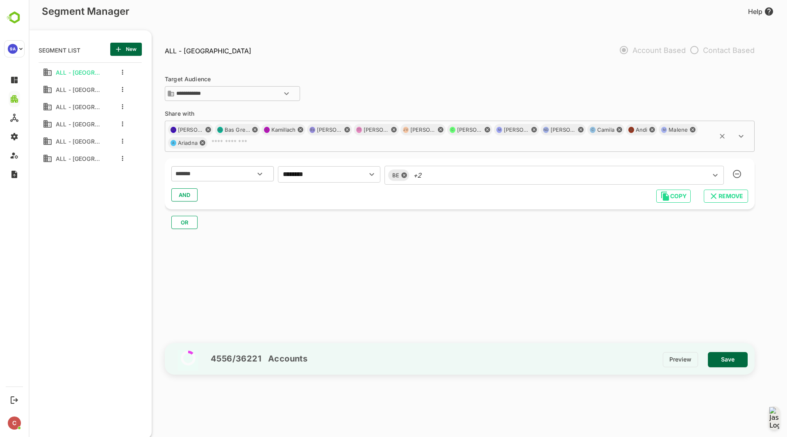
click at [717, 360] on span "Save" at bounding box center [728, 359] width 27 height 11
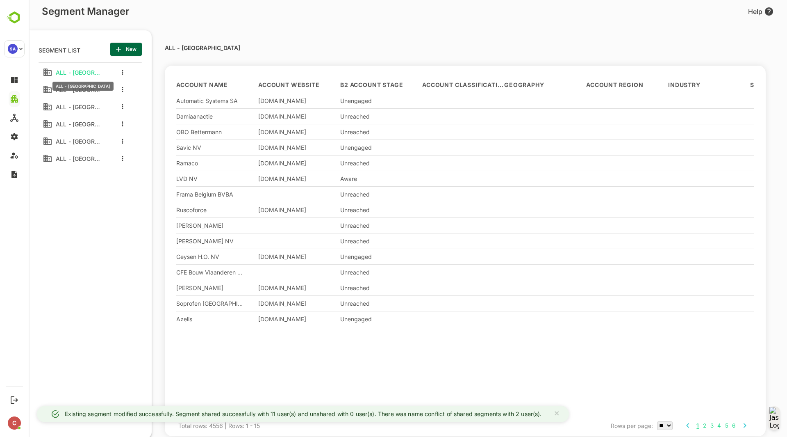
click at [86, 72] on span "ALL - [GEOGRAPHIC_DATA]" at bounding box center [76, 72] width 48 height 7
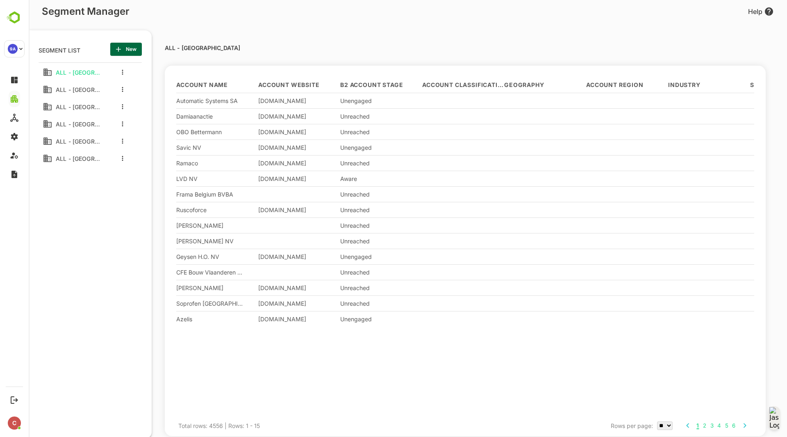
click at [125, 88] on div at bounding box center [120, 89] width 33 height 15
click at [120, 88] on div at bounding box center [120, 89] width 33 height 15
click at [122, 103] on button "more actions" at bounding box center [123, 106] width 4 height 7
click at [137, 116] on li "Edit" at bounding box center [157, 120] width 66 height 13
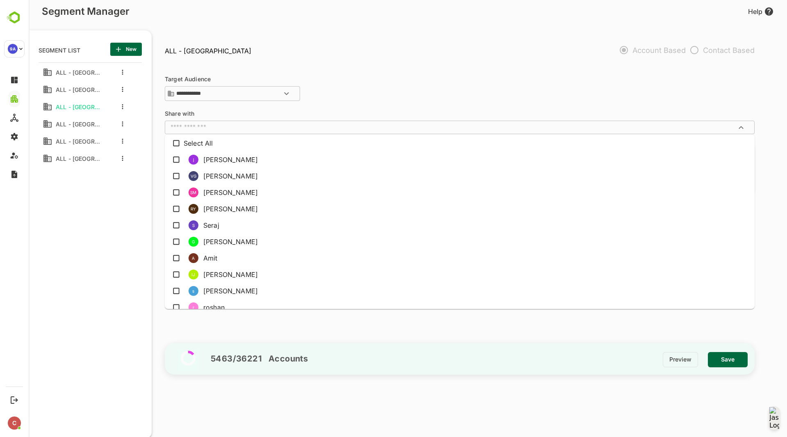
click at [290, 124] on input "text" at bounding box center [452, 127] width 571 height 8
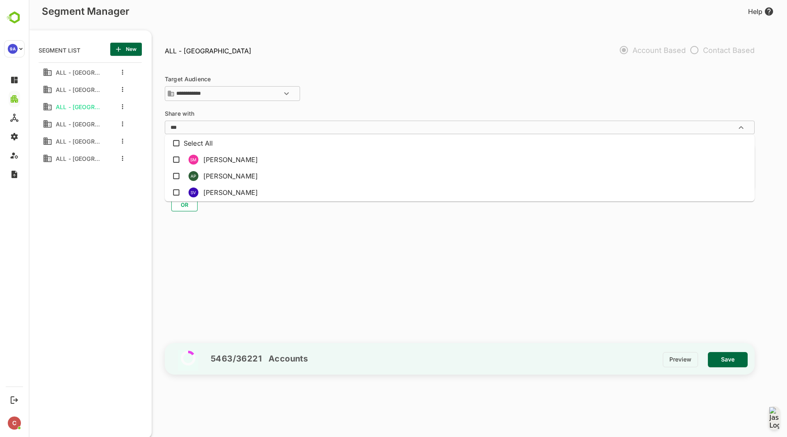
type input "****"
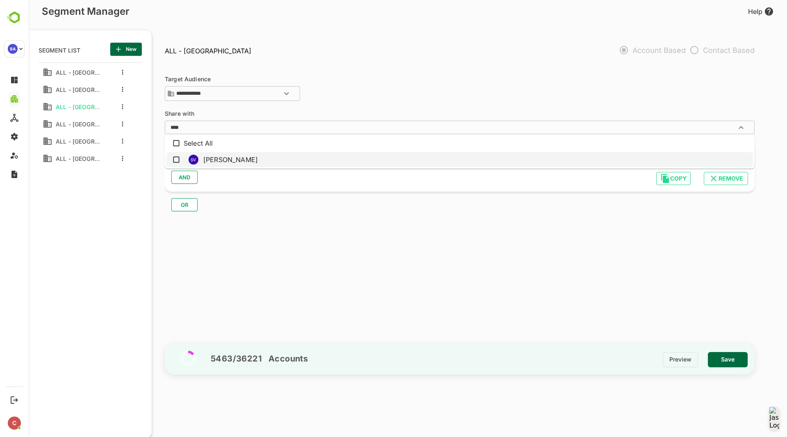
click at [280, 155] on li "SV [PERSON_NAME]" at bounding box center [459, 159] width 587 height 15
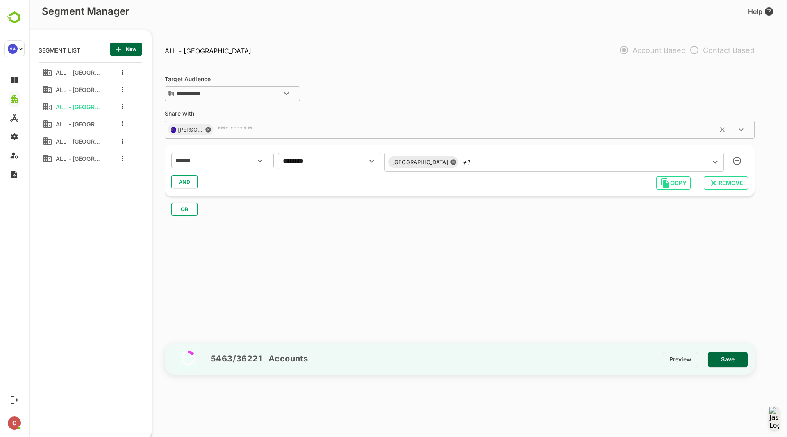
click at [732, 358] on span "Save" at bounding box center [728, 359] width 27 height 11
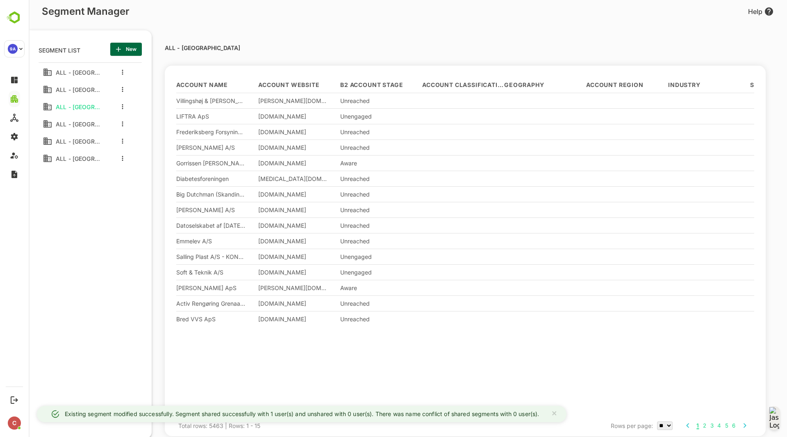
click at [126, 124] on div at bounding box center [120, 123] width 33 height 15
click at [125, 124] on div at bounding box center [120, 123] width 33 height 15
click at [121, 124] on button "more actions" at bounding box center [123, 123] width 4 height 7
click at [130, 137] on icon at bounding box center [130, 138] width 6 height 6
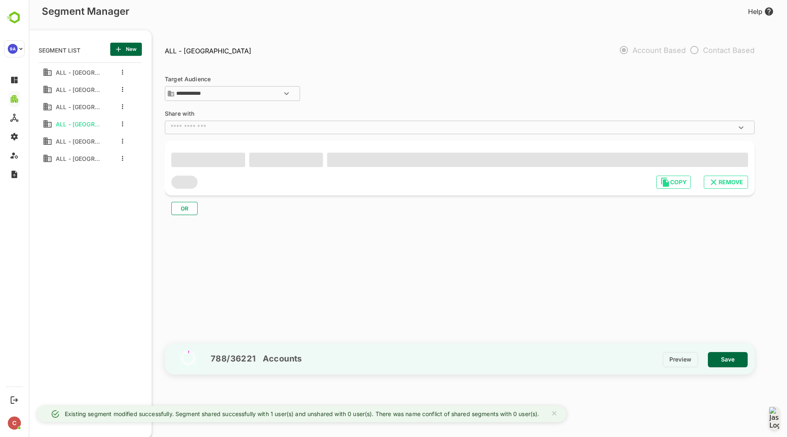
click at [247, 130] on input "text" at bounding box center [452, 127] width 571 height 8
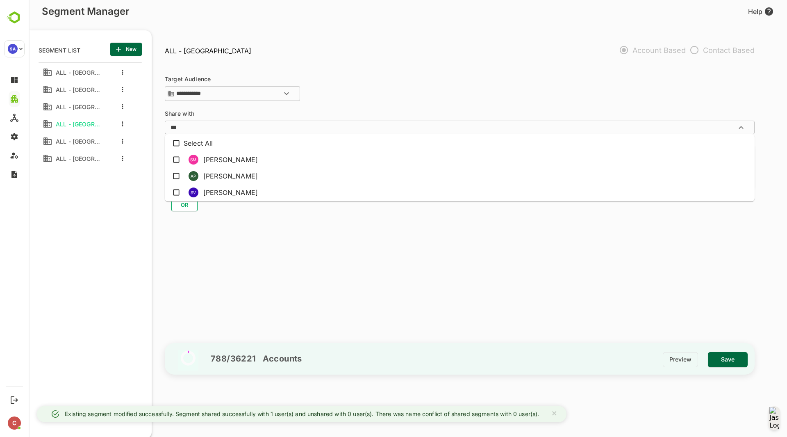
type input "****"
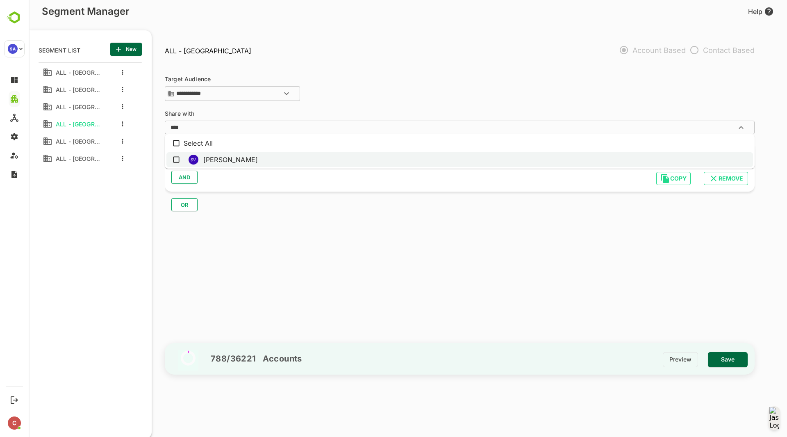
click at [250, 155] on li "SV [PERSON_NAME]" at bounding box center [459, 159] width 587 height 15
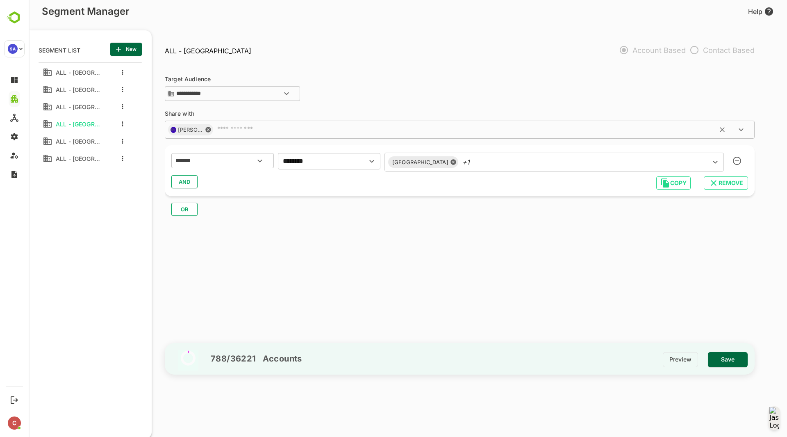
click at [735, 359] on span "Save" at bounding box center [728, 359] width 27 height 11
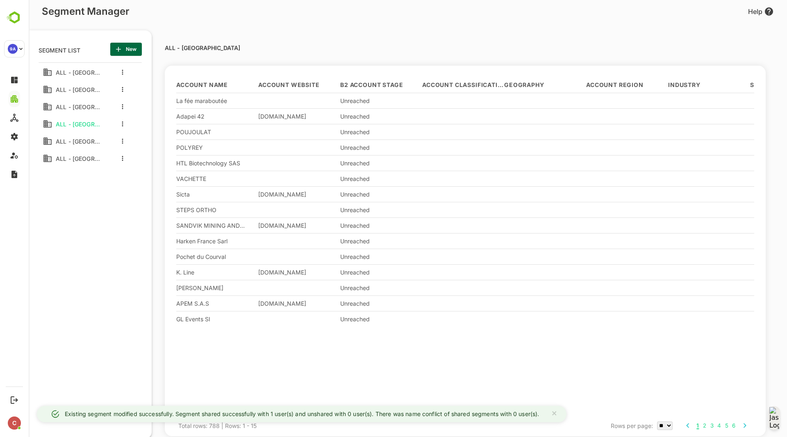
click at [123, 75] on icon "more actions" at bounding box center [123, 72] width 2 height 5
click at [140, 156] on div at bounding box center [134, 155] width 15 height 6
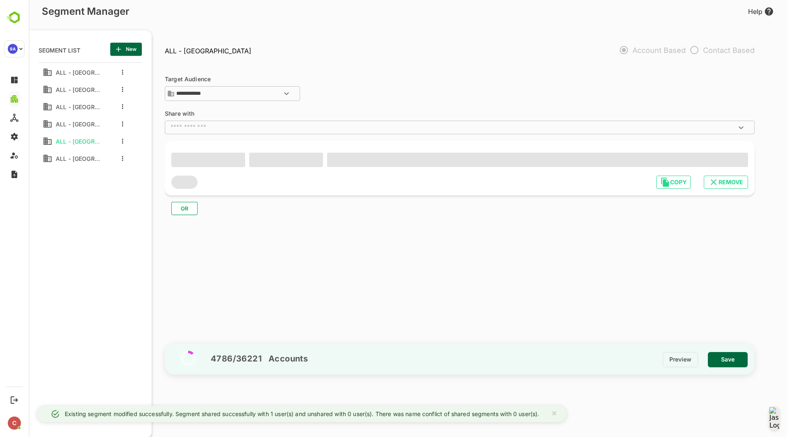
click at [239, 129] on input "text" at bounding box center [452, 127] width 571 height 8
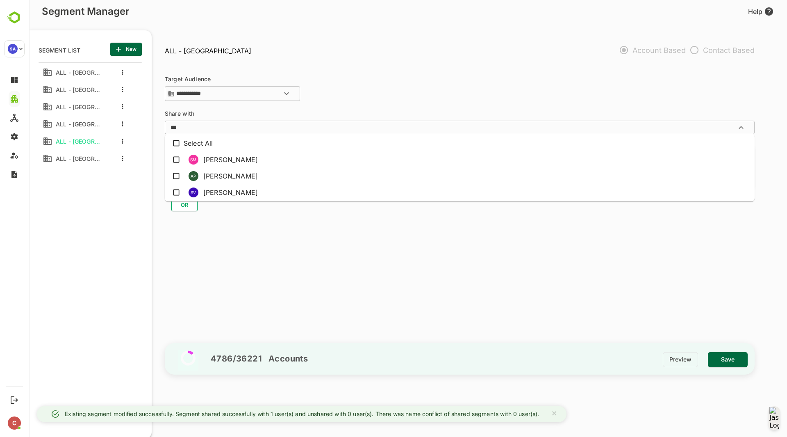
type input "****"
drag, startPoint x: 248, startPoint y: 153, endPoint x: 249, endPoint y: 159, distance: 5.8
click at [249, 159] on li "SV [PERSON_NAME]" at bounding box center [459, 159] width 587 height 15
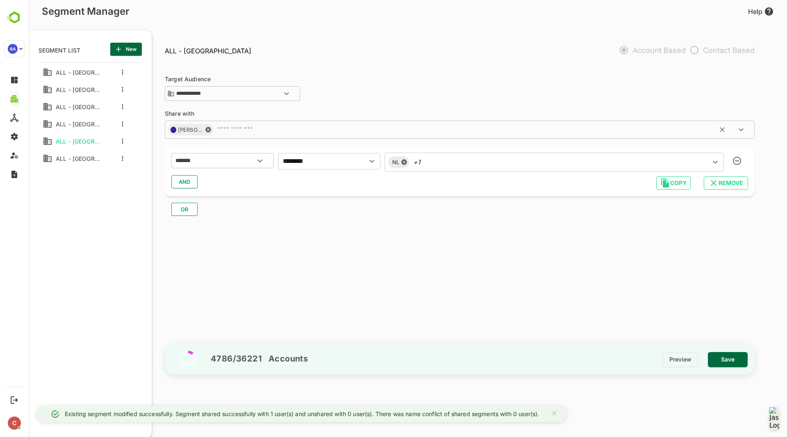
click at [438, 261] on div "**********" at bounding box center [464, 201] width 598 height 271
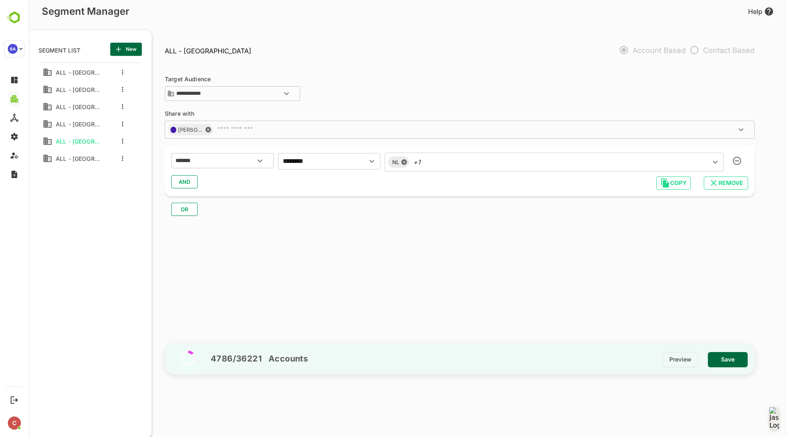
click at [728, 361] on span "Save" at bounding box center [728, 359] width 27 height 11
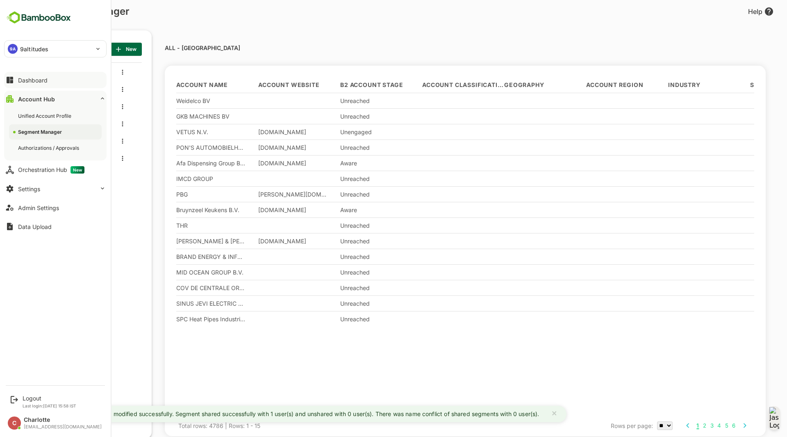
click at [19, 79] on div "Dashboard" at bounding box center [33, 80] width 30 height 7
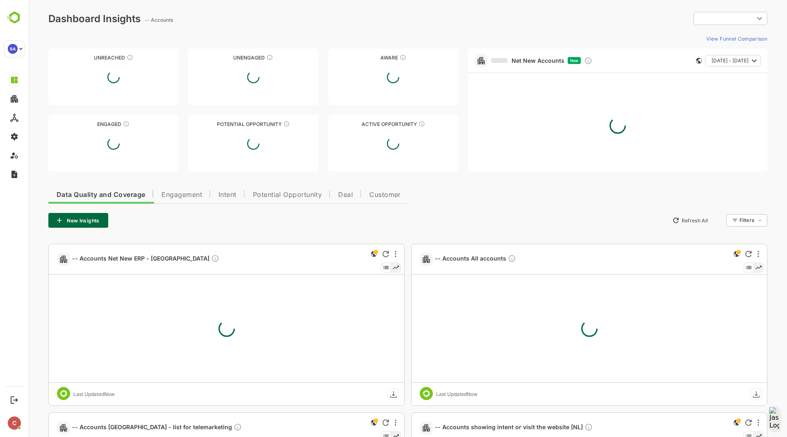
type input "**********"
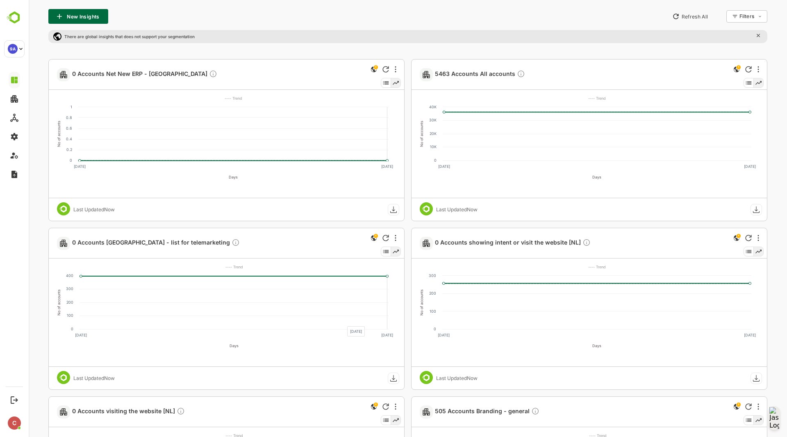
scroll to position [205, 0]
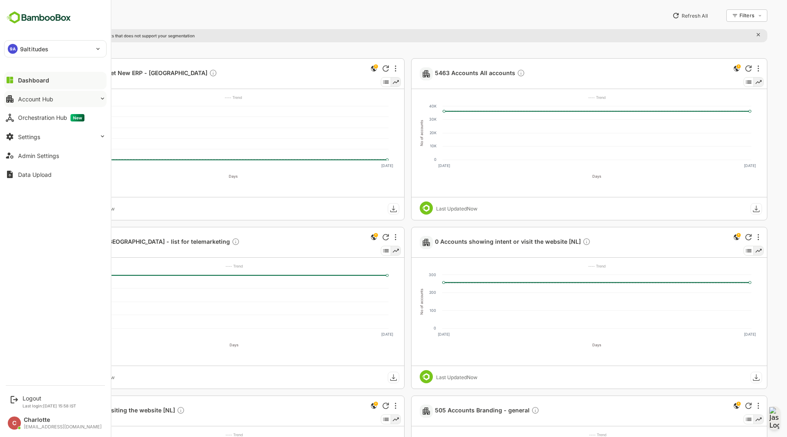
click at [48, 99] on div "Account Hub" at bounding box center [35, 99] width 35 height 7
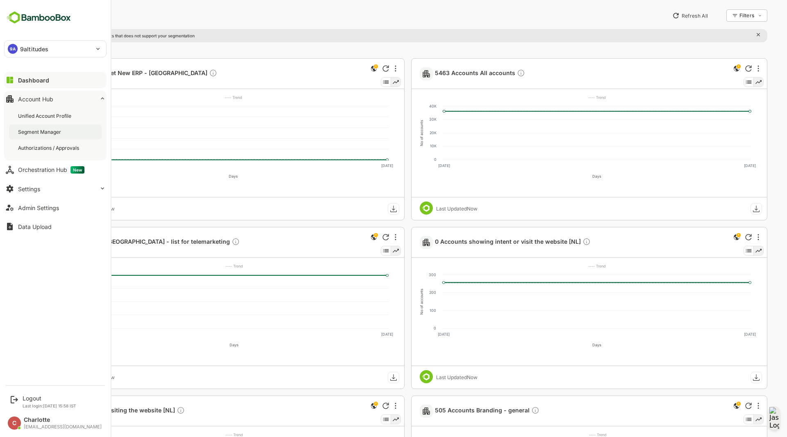
click at [46, 130] on div "Segment Manager" at bounding box center [40, 131] width 45 height 7
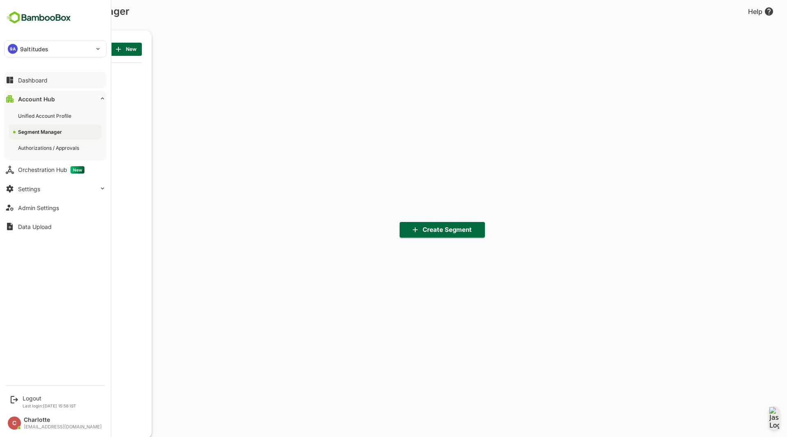
scroll to position [303, 101]
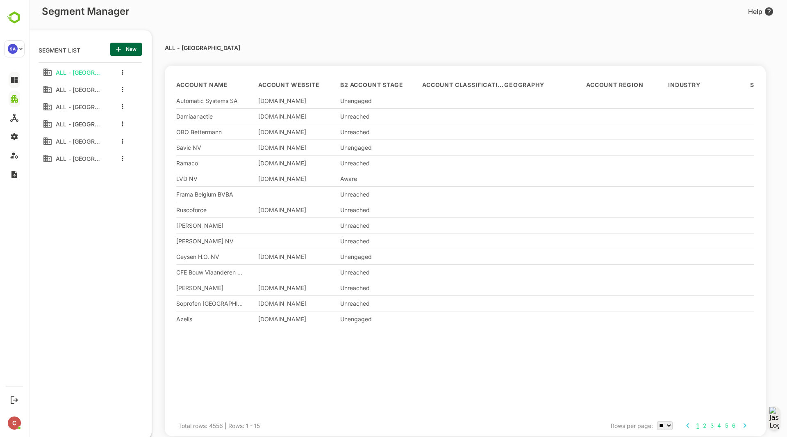
click at [132, 50] on span "New" at bounding box center [126, 49] width 18 height 11
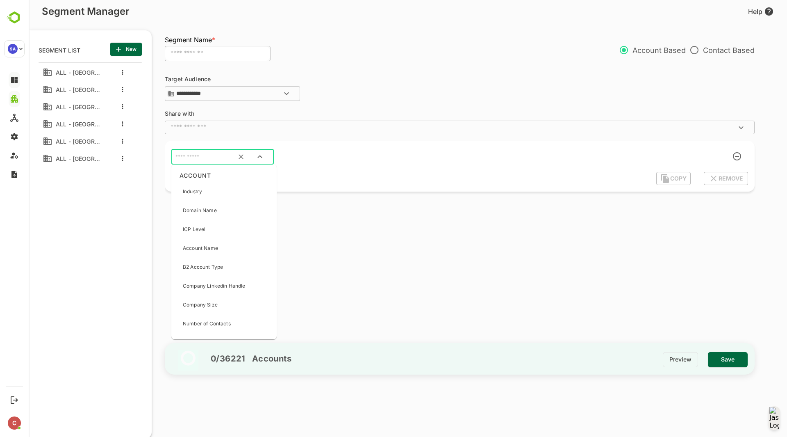
click at [200, 158] on input "text" at bounding box center [212, 157] width 77 height 11
type input "***"
click at [201, 189] on p "Intent Topics" at bounding box center [198, 191] width 30 height 7
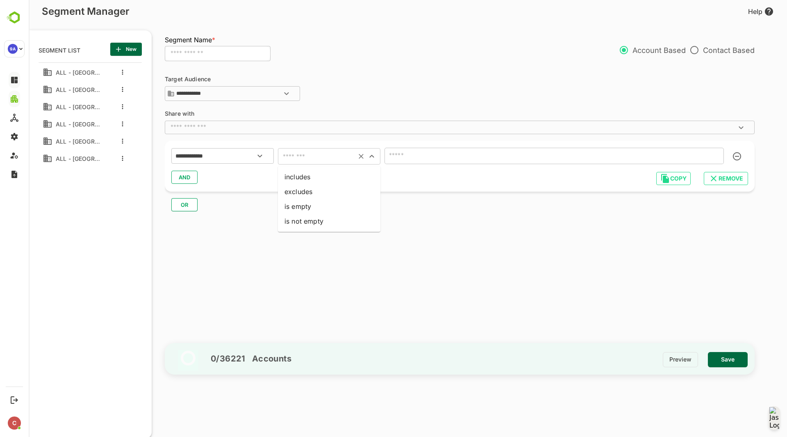
click at [300, 153] on input "text" at bounding box center [316, 155] width 73 height 11
click at [309, 174] on li "includes" at bounding box center [329, 176] width 102 height 15
type input "********"
click at [195, 54] on input "text" at bounding box center [218, 54] width 106 height 16
type input "**********"
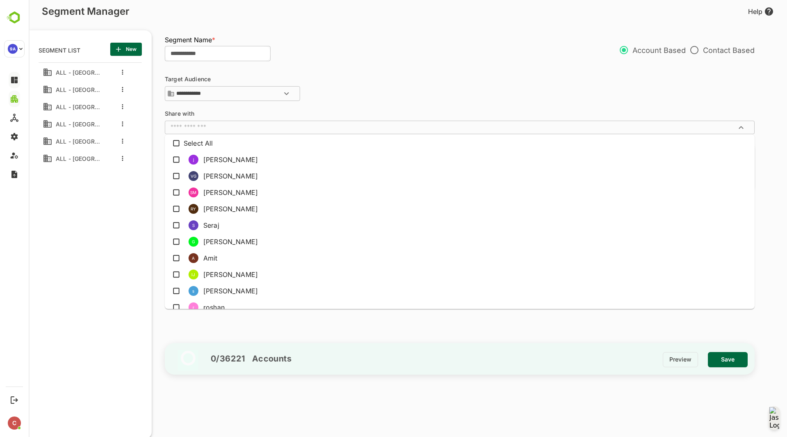
click at [306, 128] on input "text" at bounding box center [452, 127] width 571 height 8
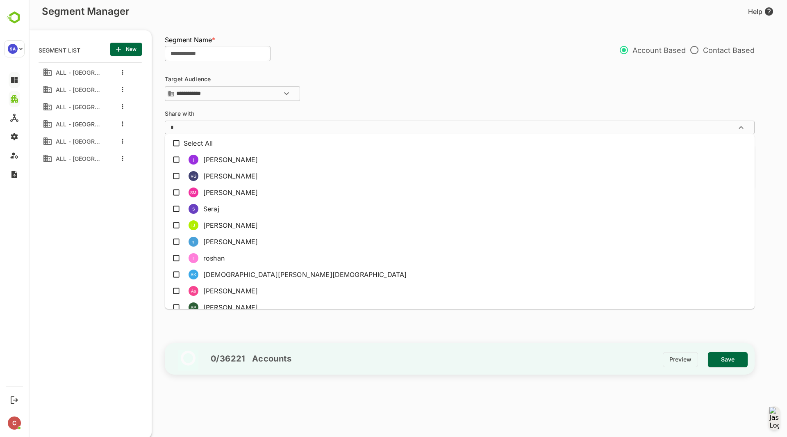
type input "**"
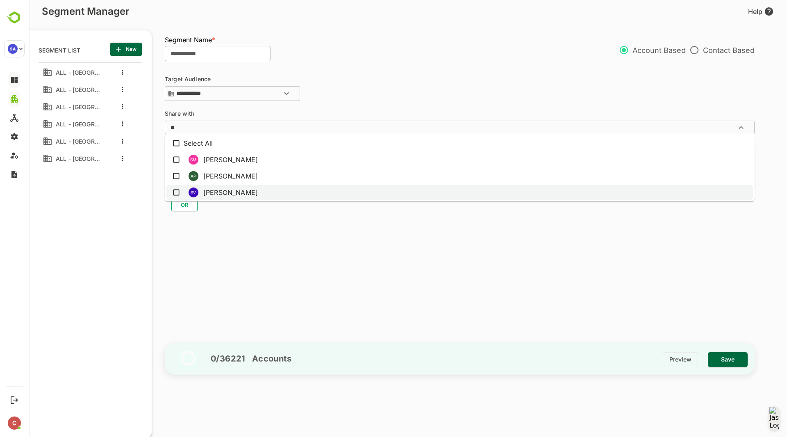
click at [293, 189] on li "SV [PERSON_NAME]" at bounding box center [459, 192] width 587 height 15
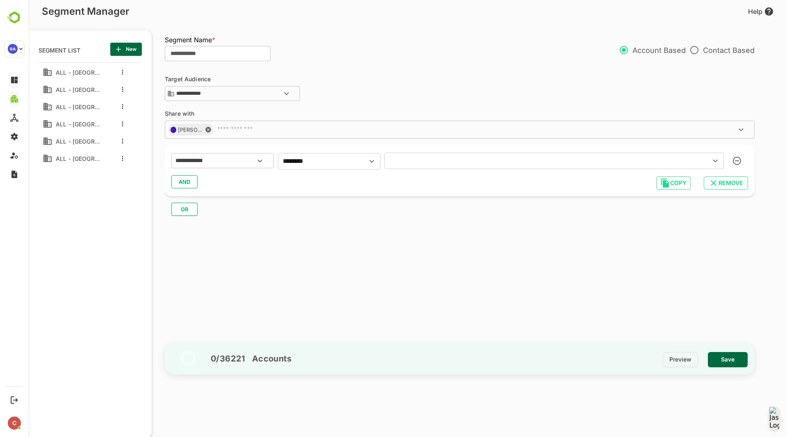
click at [313, 239] on div "**********" at bounding box center [464, 201] width 598 height 271
drag, startPoint x: 184, startPoint y: 53, endPoint x: 98, endPoint y: 36, distance: 88.1
click at [98, 36] on div "**********" at bounding box center [408, 229] width 758 height 418
type input "**********"
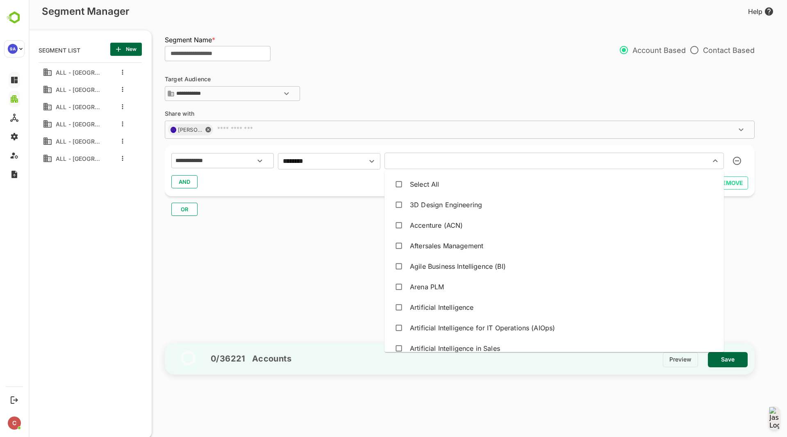
click at [420, 160] on input "text" at bounding box center [542, 160] width 310 height 11
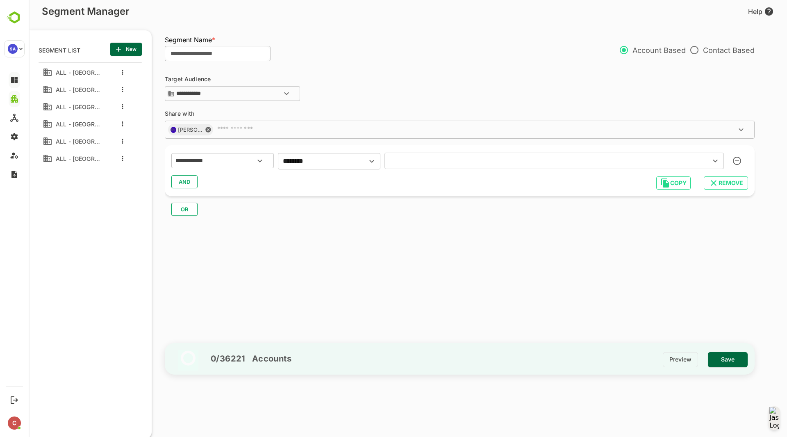
click at [396, 158] on input "text" at bounding box center [542, 160] width 310 height 11
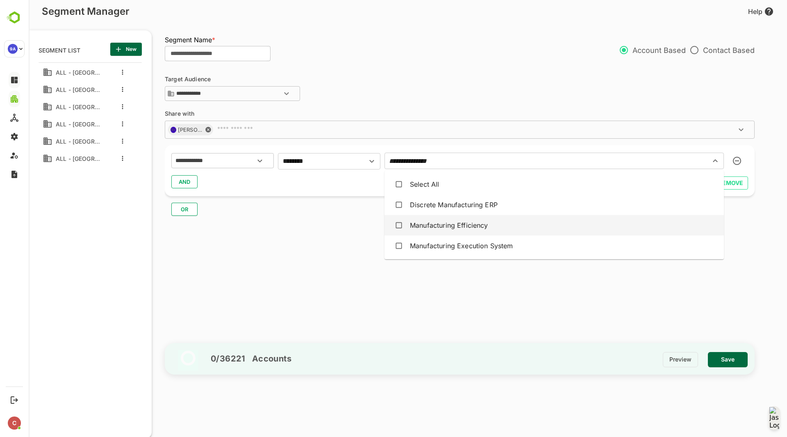
click at [466, 219] on div "Manufacturing Efficiency" at bounding box center [554, 225] width 326 height 16
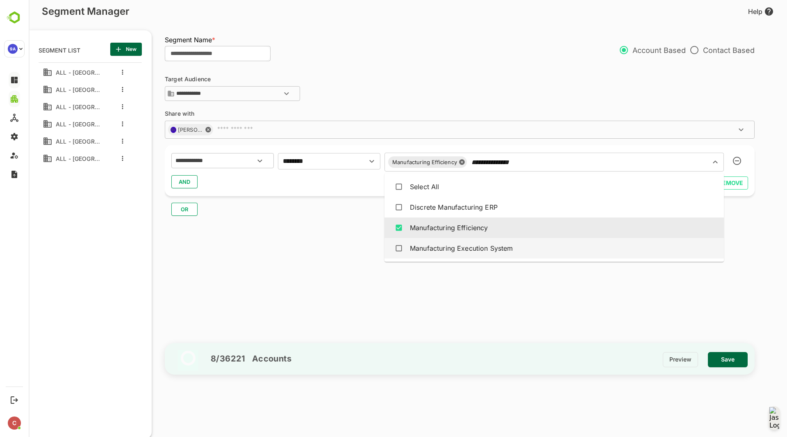
click at [490, 241] on div "Manufacturing Execution System" at bounding box center [554, 248] width 326 height 16
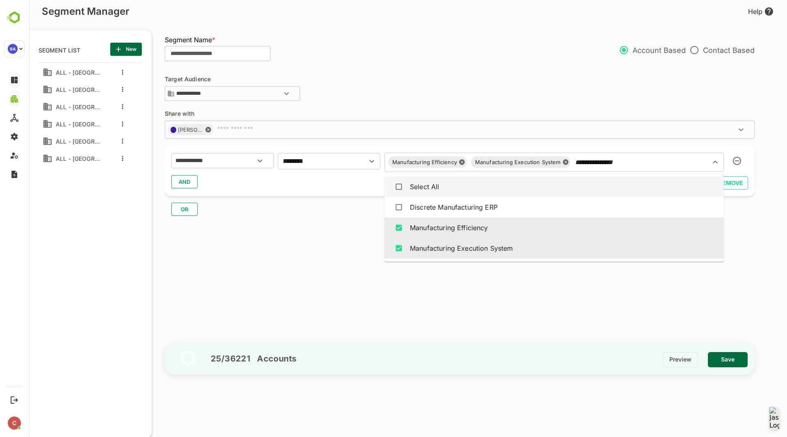
click at [640, 164] on input "**********" at bounding box center [635, 161] width 124 height 11
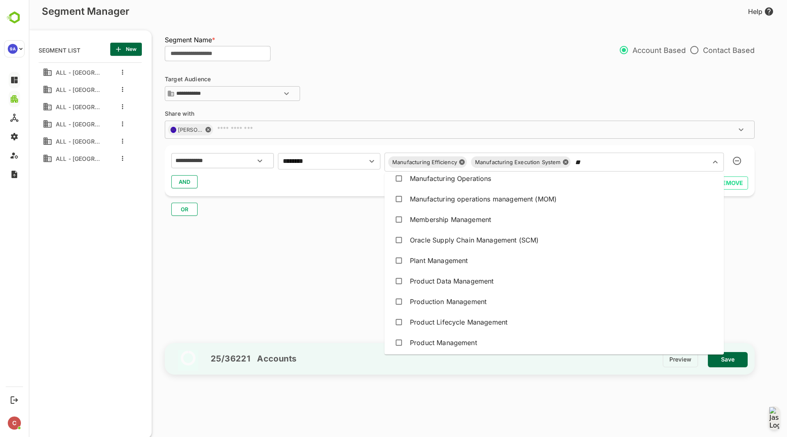
type input "*"
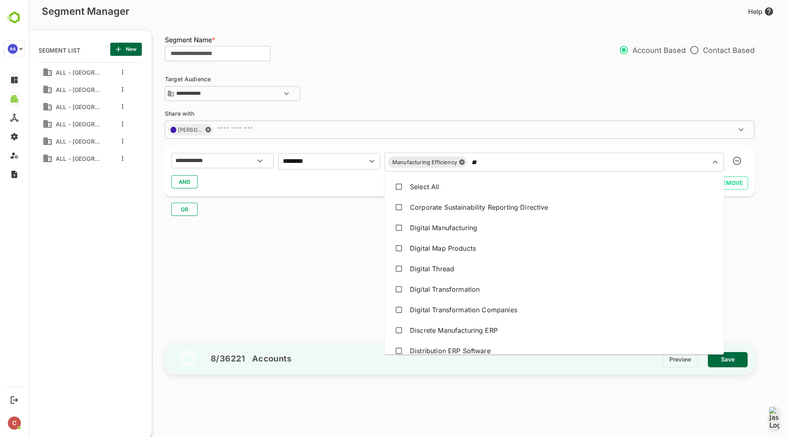
type input "*"
click at [655, 166] on input "text" at bounding box center [584, 161] width 228 height 11
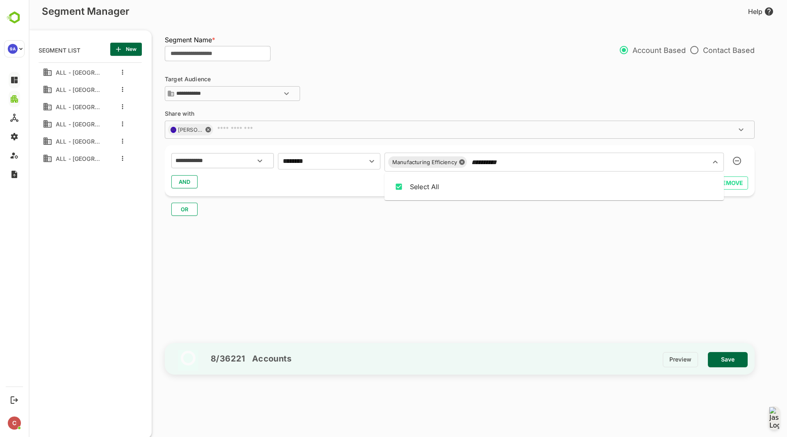
scroll to position [0, 0]
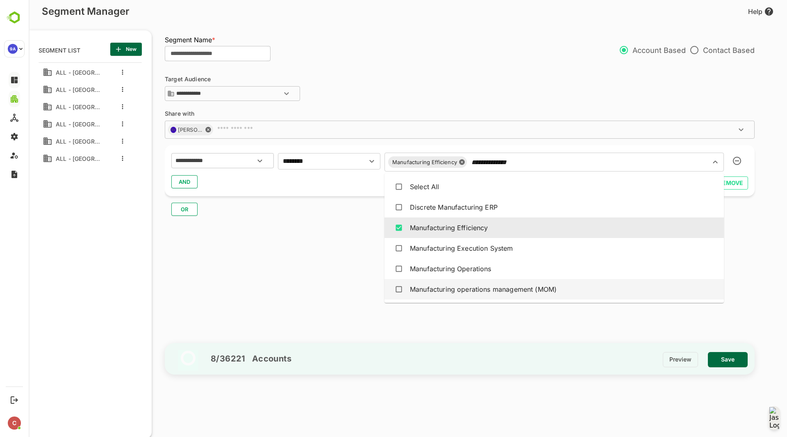
click at [565, 281] on div "Manufacturing operations management (MOM)" at bounding box center [554, 289] width 326 height 16
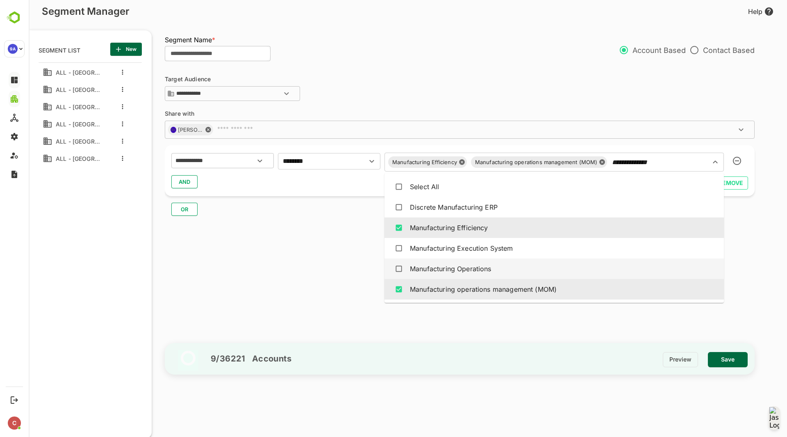
click at [570, 269] on div "Manufacturing Operations" at bounding box center [554, 269] width 326 height 16
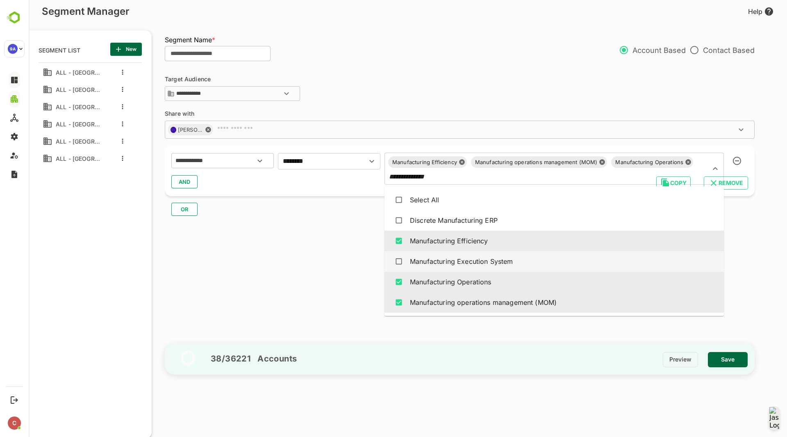
click at [579, 256] on div "Manufacturing Execution System" at bounding box center [554, 261] width 326 height 16
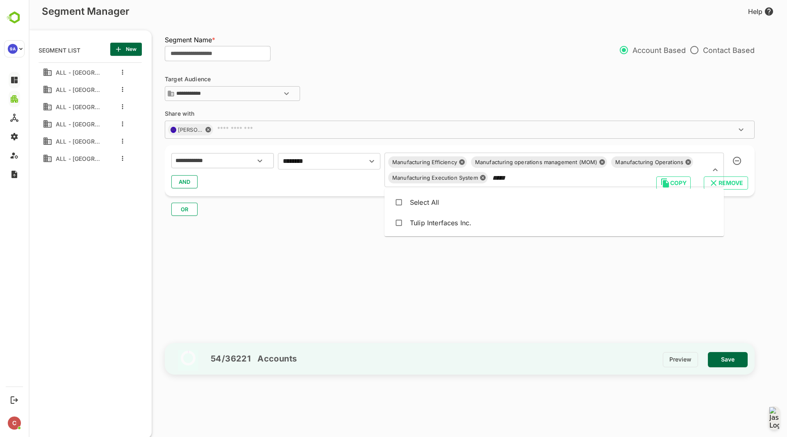
click at [553, 225] on div "Tulip Interfaces Inc." at bounding box center [554, 223] width 326 height 16
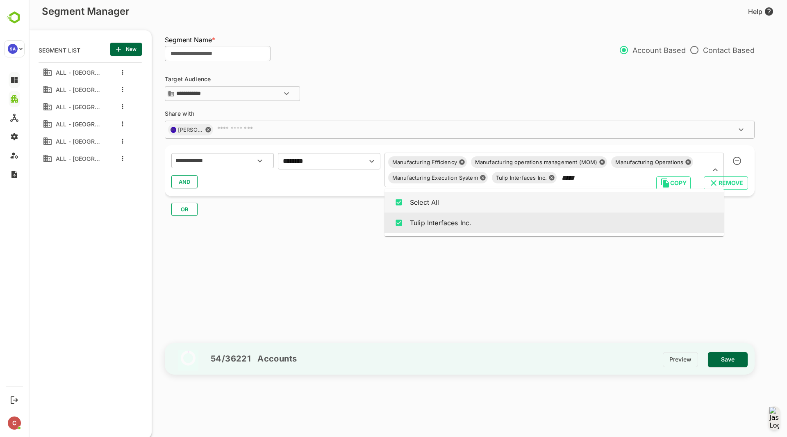
click at [595, 178] on input "*****" at bounding box center [628, 177] width 137 height 11
type input "*"
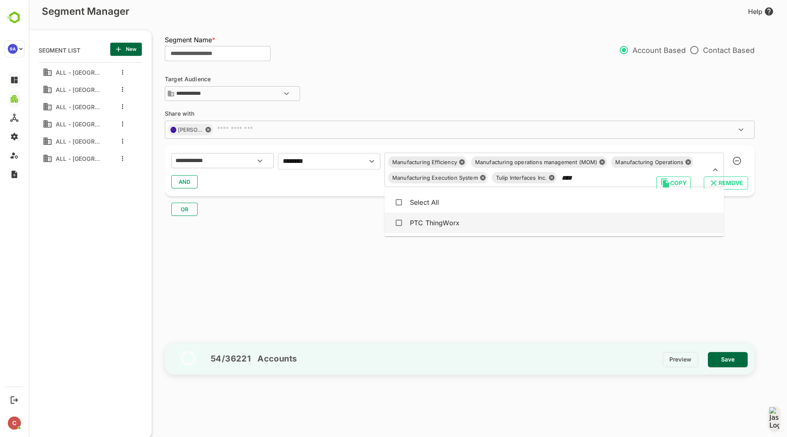
click at [579, 217] on div "PTC ThingWorx" at bounding box center [554, 223] width 326 height 16
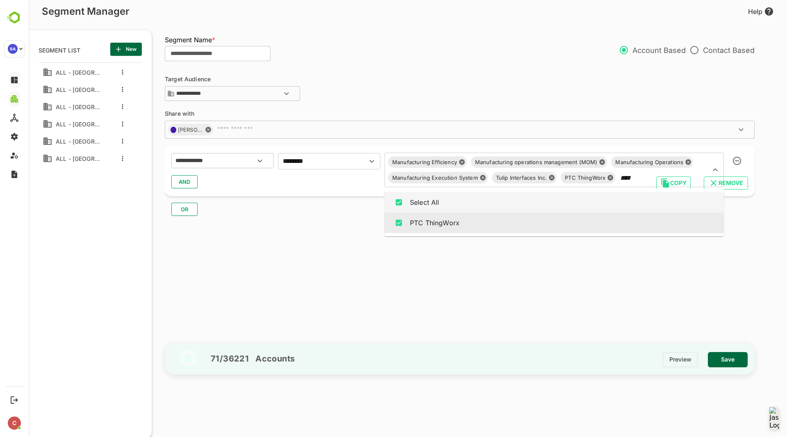
click at [637, 178] on input "****" at bounding box center [657, 177] width 79 height 11
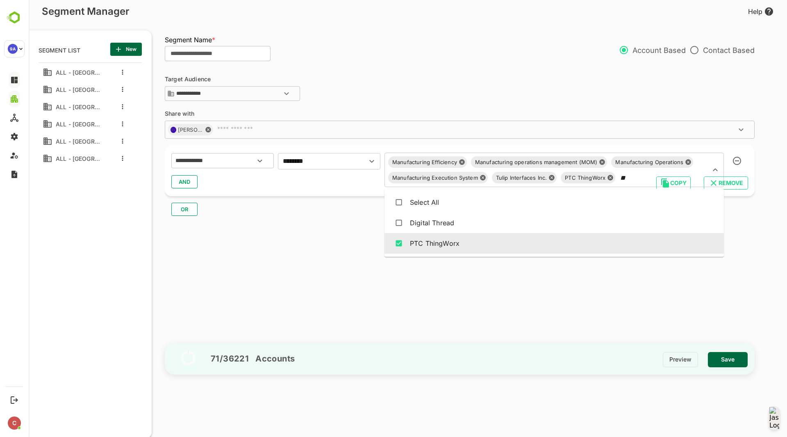
type input "*"
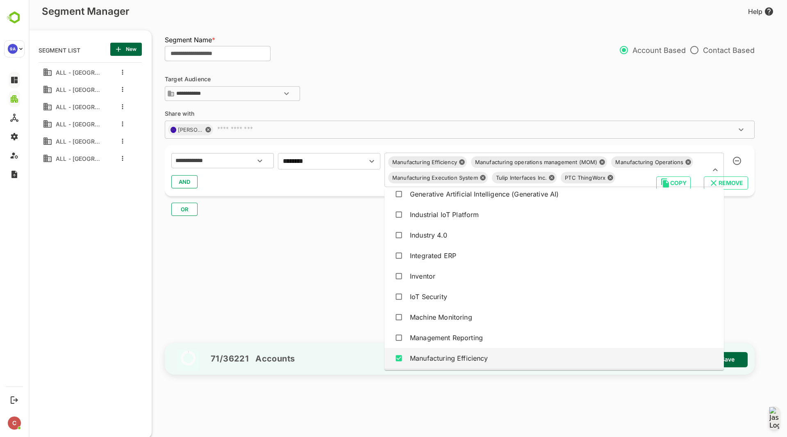
scroll to position [1422, 0]
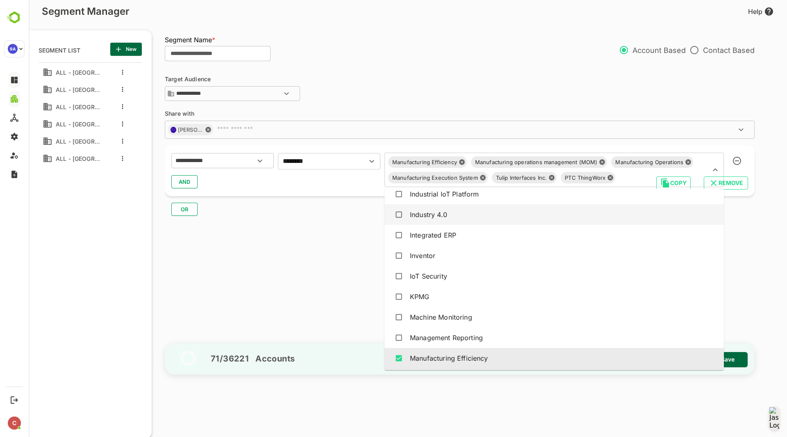
click at [762, 255] on div "**********" at bounding box center [464, 201] width 598 height 271
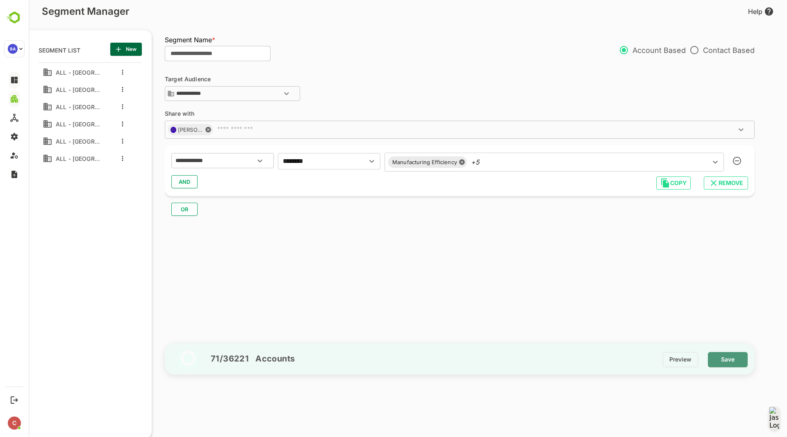
click at [733, 357] on span "Save" at bounding box center [728, 359] width 27 height 11
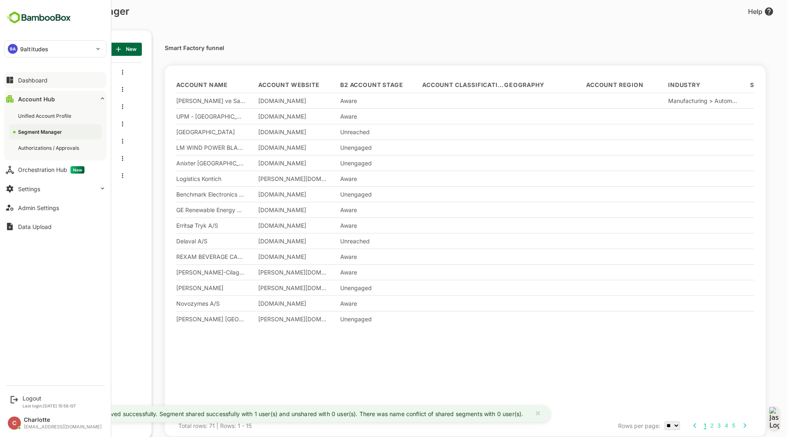
click at [20, 81] on div "Dashboard" at bounding box center [33, 80] width 30 height 7
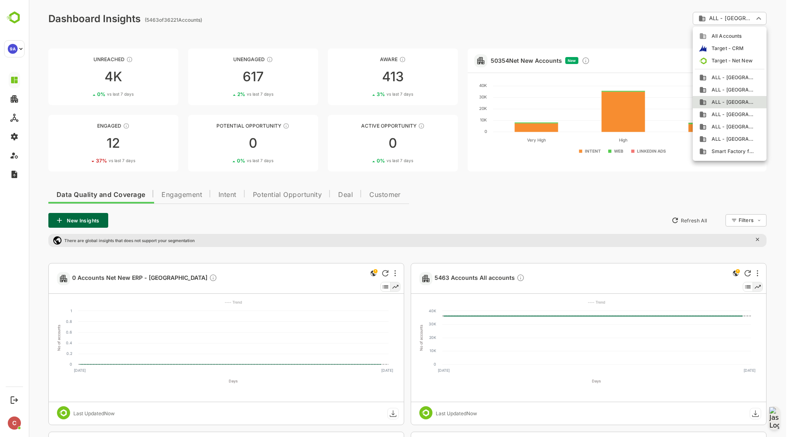
click at [737, 150] on span "Smart Factory funnel" at bounding box center [731, 151] width 48 height 7
type input "**********"
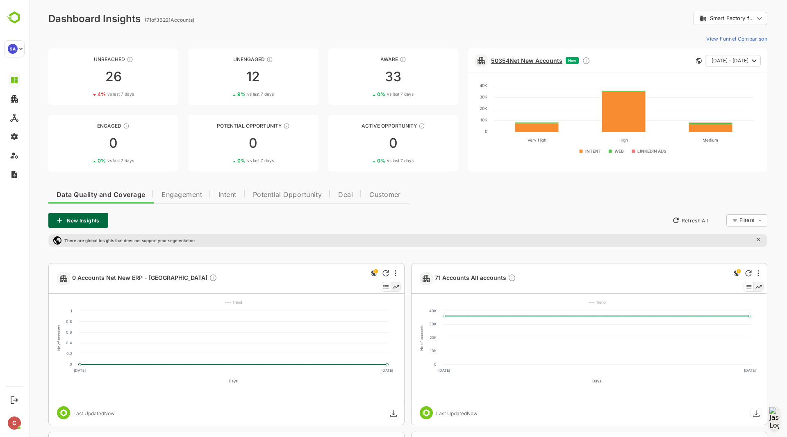
click at [536, 61] on link "50354 Net New Accounts" at bounding box center [526, 60] width 71 height 7
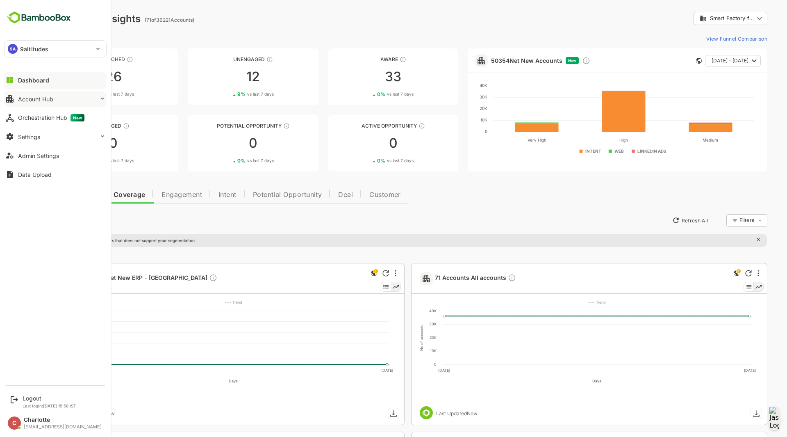
click at [18, 99] on div "Account Hub" at bounding box center [35, 99] width 35 height 7
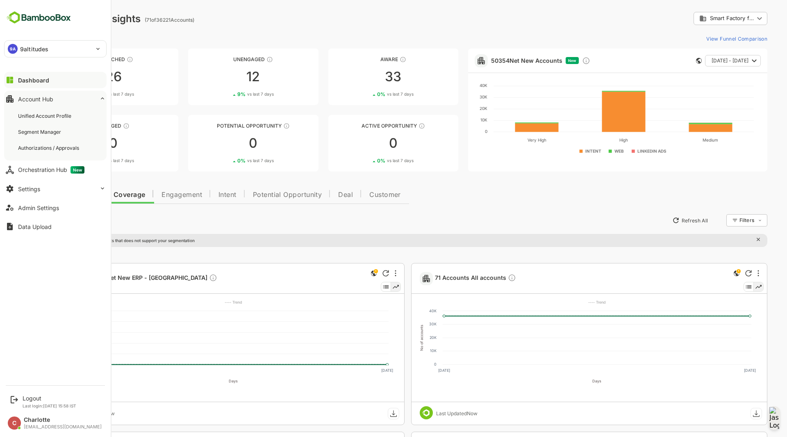
click at [37, 84] on button "Dashboard" at bounding box center [55, 80] width 102 height 16
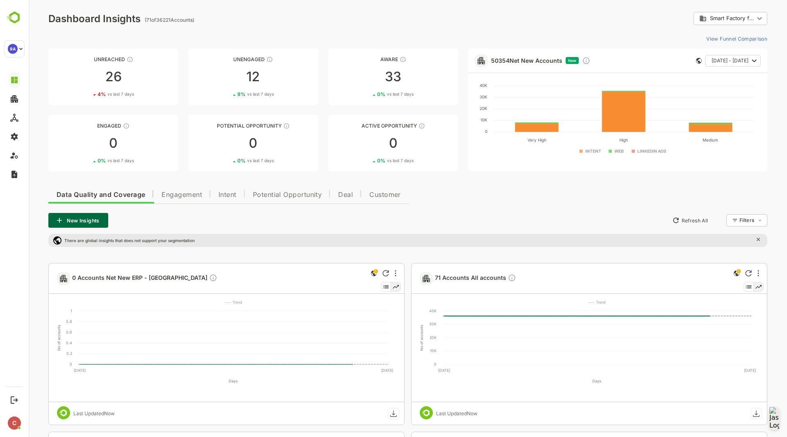
click at [186, 197] on span "Engagement" at bounding box center [182, 194] width 41 height 7
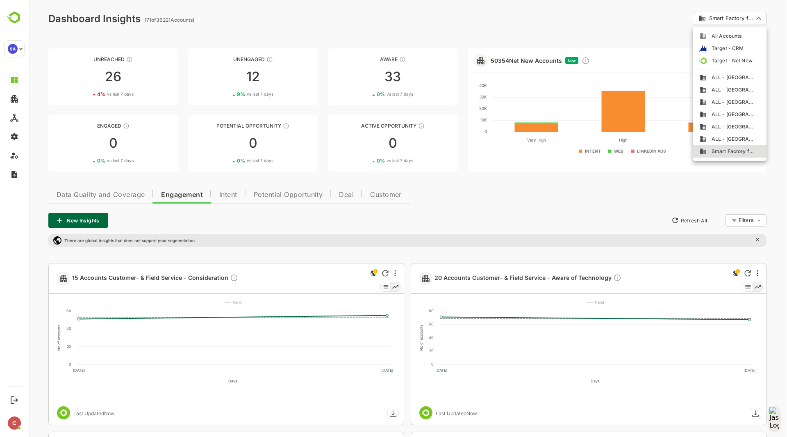
click at [725, 34] on span "All Accounts" at bounding box center [724, 35] width 35 height 7
type input "**********"
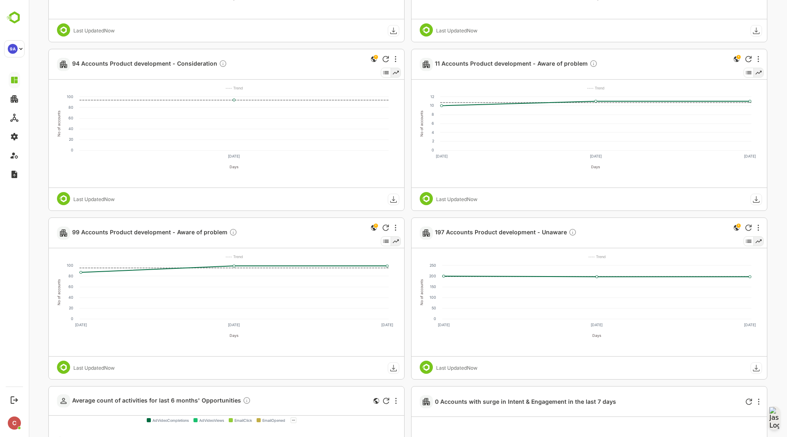
scroll to position [871, 0]
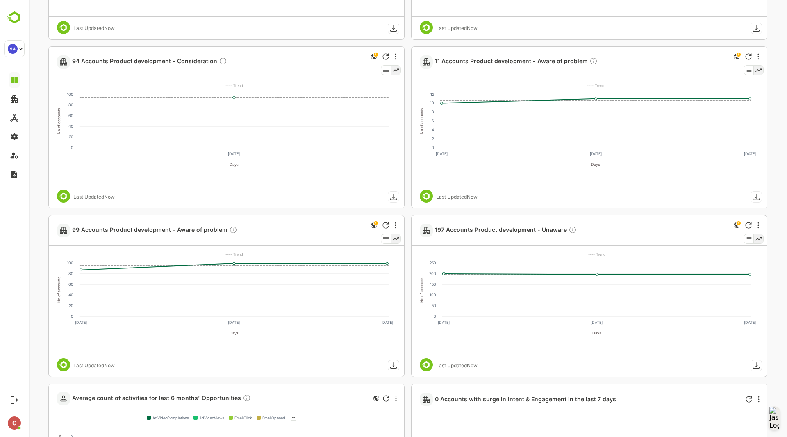
click at [407, 209] on div "55 Accounts Customer- & Field Service - Consideration No of accounts 0 20 40 60…" at bounding box center [407, 319] width 719 height 1895
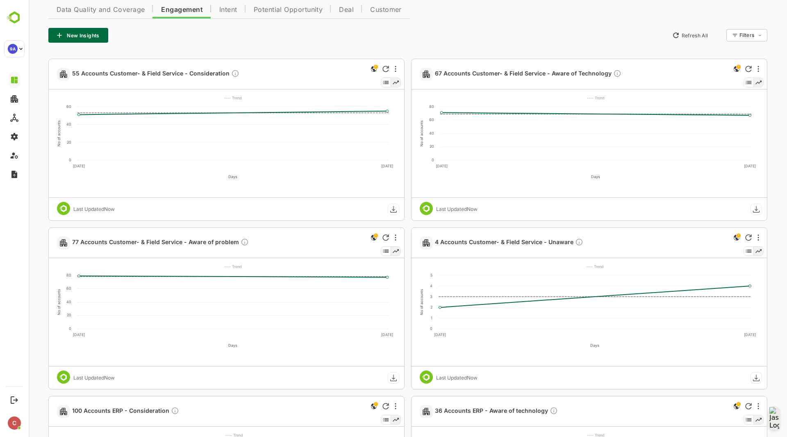
scroll to position [0, 0]
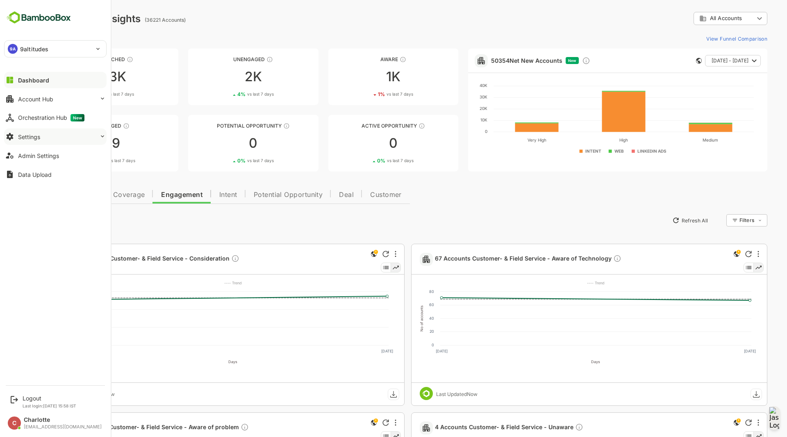
click at [44, 141] on button "Settings" at bounding box center [55, 136] width 102 height 16
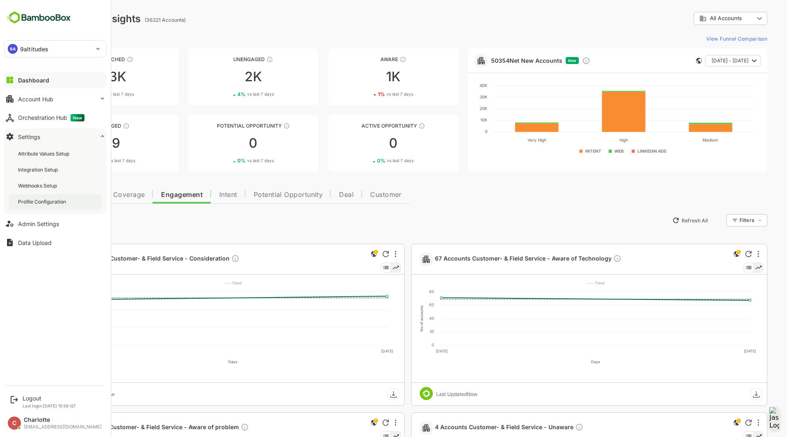
click at [44, 203] on div "Profile Configuration" at bounding box center [43, 201] width 50 height 7
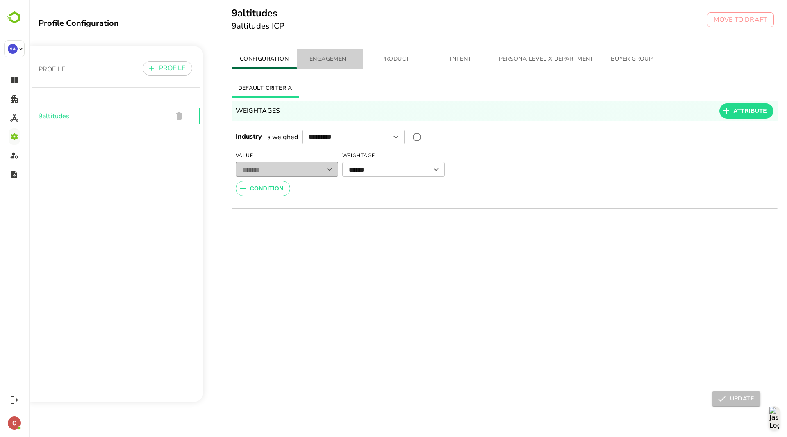
click at [344, 56] on span "ENGAGEMENT" at bounding box center [330, 59] width 56 height 10
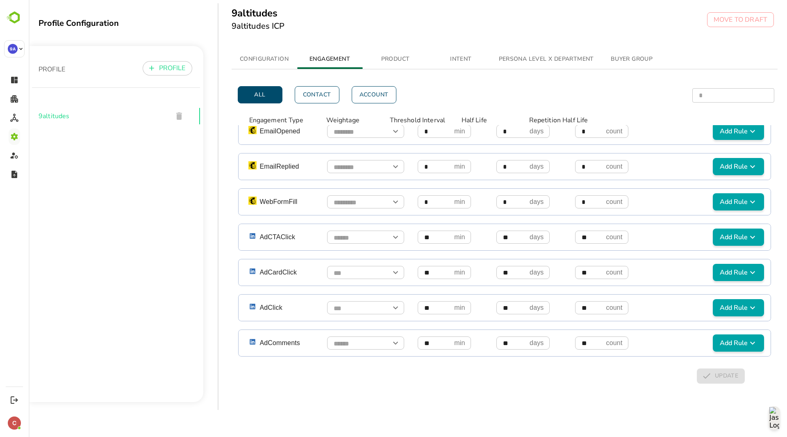
scroll to position [87, 0]
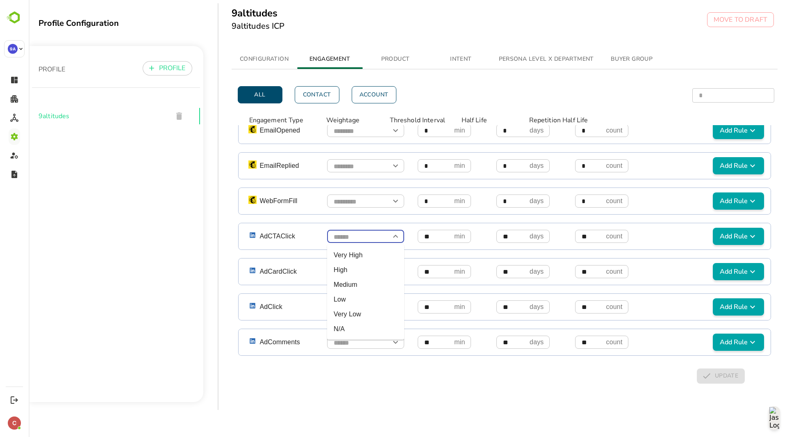
click at [379, 234] on input "simple table" at bounding box center [365, 237] width 77 height 14
click at [367, 266] on li "High" at bounding box center [365, 269] width 77 height 15
type input "****"
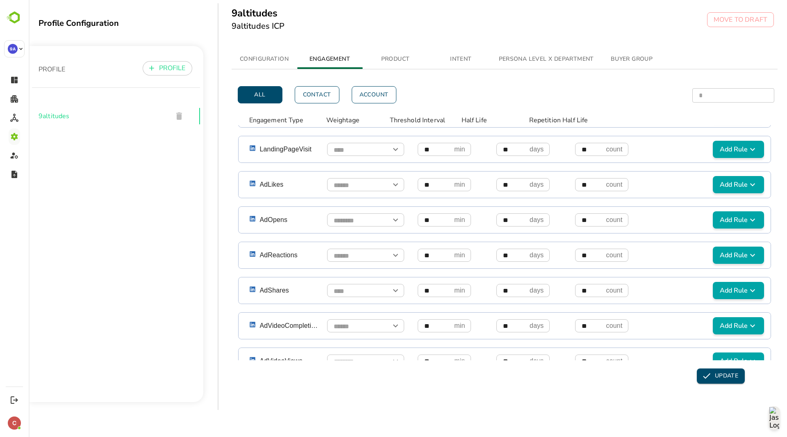
scroll to position [408, 0]
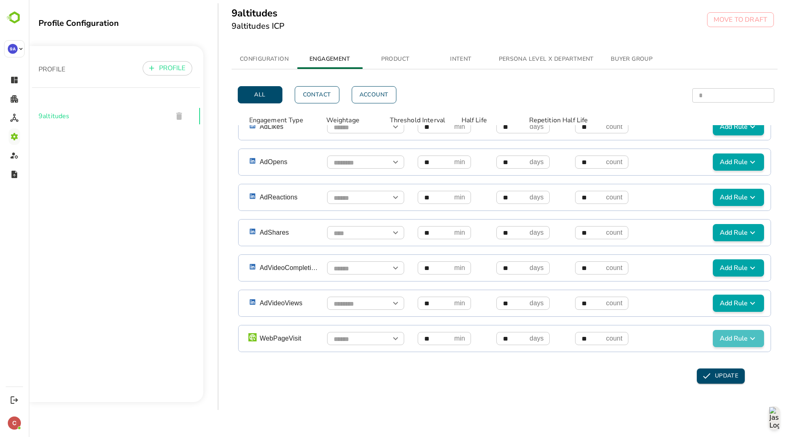
click at [716, 334] on span "Add Rule" at bounding box center [738, 338] width 45 height 10
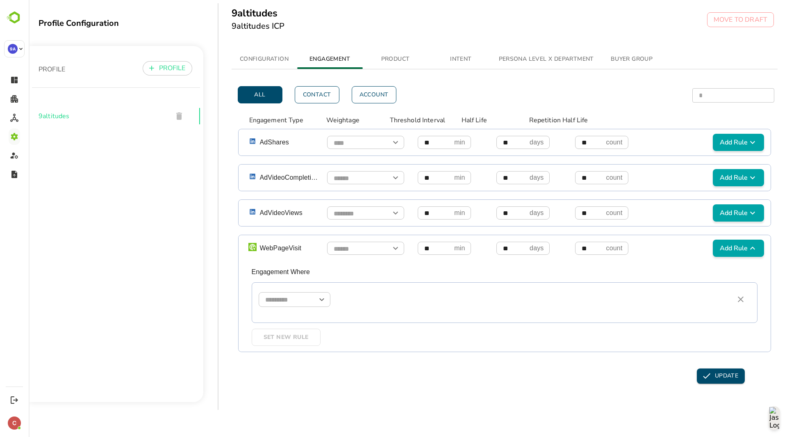
scroll to position [10, 0]
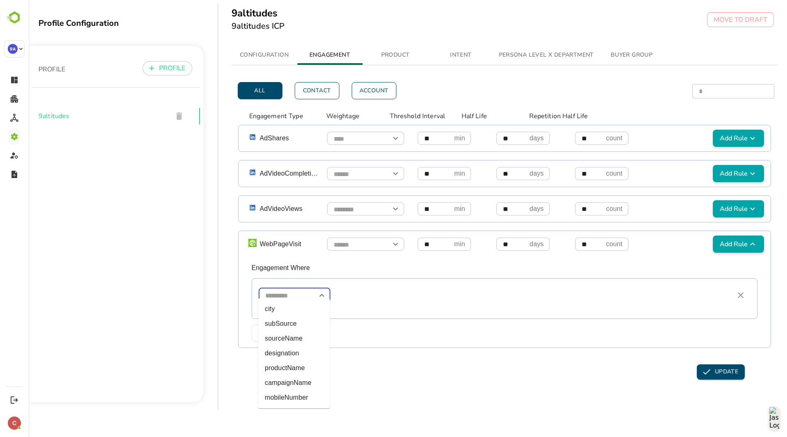
click at [290, 288] on input "simple table" at bounding box center [295, 295] width 72 height 14
type input "*"
click at [307, 288] on input "simple table" at bounding box center [295, 295] width 72 height 14
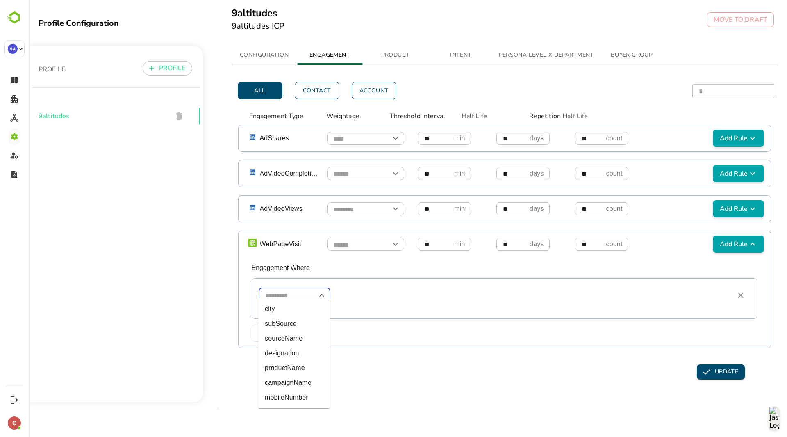
click at [307, 288] on input "simple table" at bounding box center [295, 295] width 72 height 14
click at [297, 288] on input "simple table" at bounding box center [295, 295] width 72 height 14
click at [736, 290] on icon "simple table" at bounding box center [741, 295] width 10 height 10
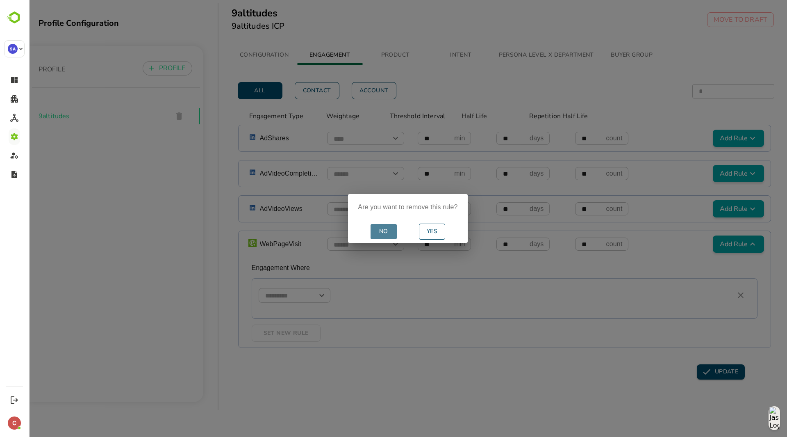
click at [382, 234] on span "No" at bounding box center [384, 231] width 20 height 10
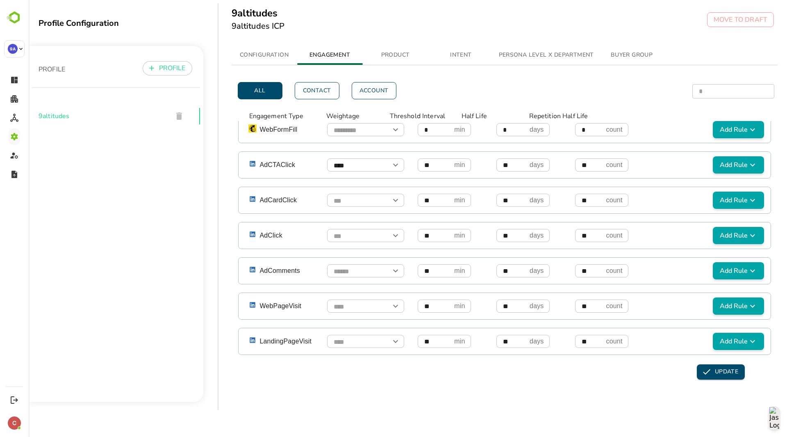
scroll to position [0, 0]
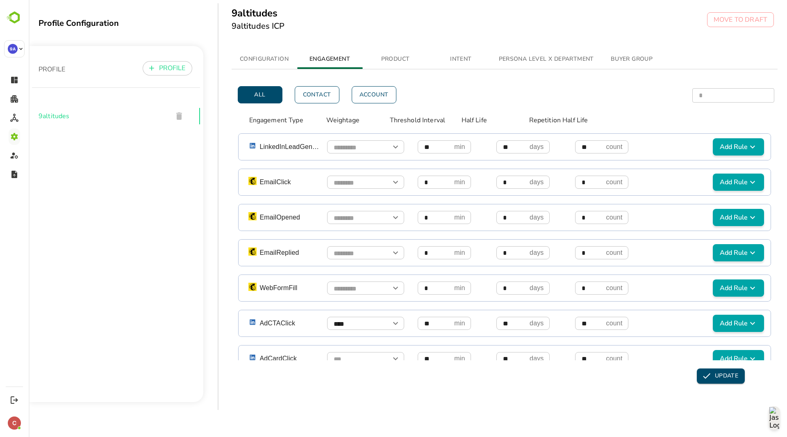
scroll to position [10, 0]
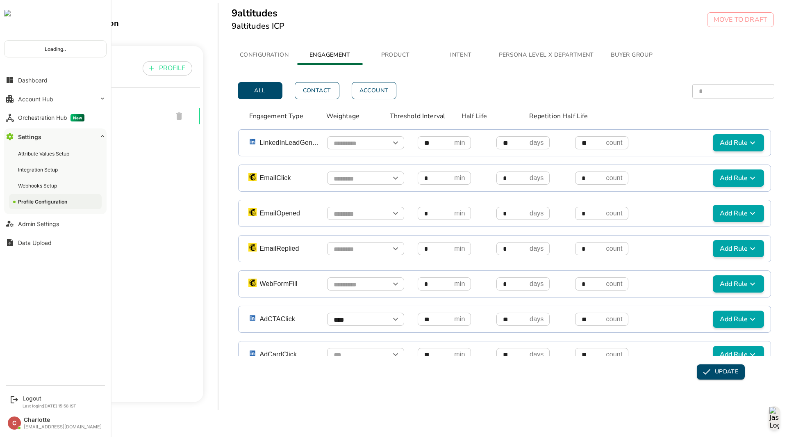
click at [11, 16] on img at bounding box center [7, 13] width 7 height 7
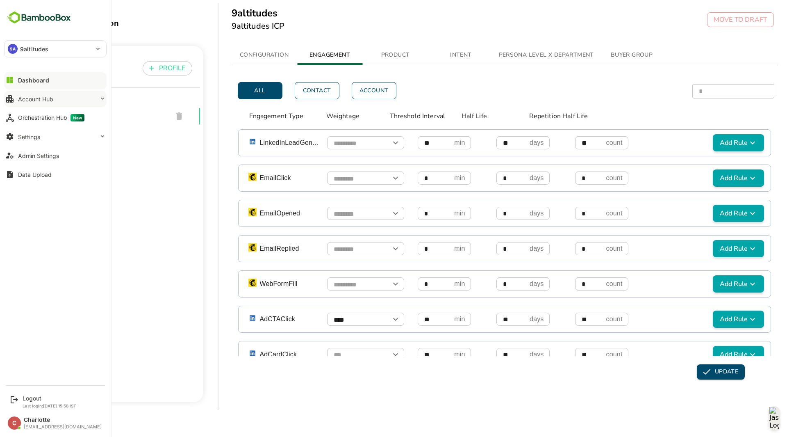
click at [29, 99] on div "Account Hub" at bounding box center [35, 99] width 35 height 7
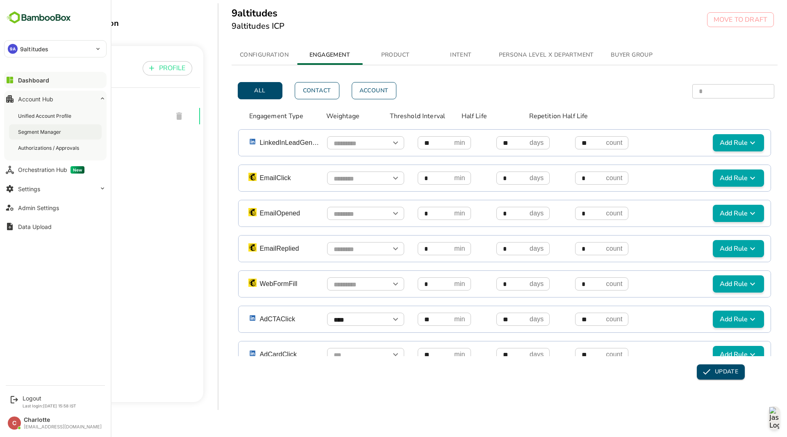
click at [49, 135] on div "Segment Manager" at bounding box center [40, 131] width 45 height 7
click at [17, 84] on button "Dashboard" at bounding box center [55, 80] width 102 height 16
